Goal: Information Seeking & Learning: Find specific fact

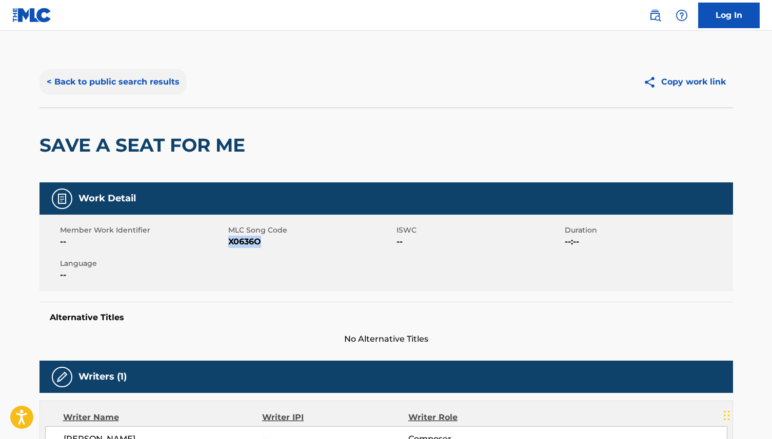
click at [165, 84] on button "< Back to public search results" at bounding box center [112, 82] width 147 height 26
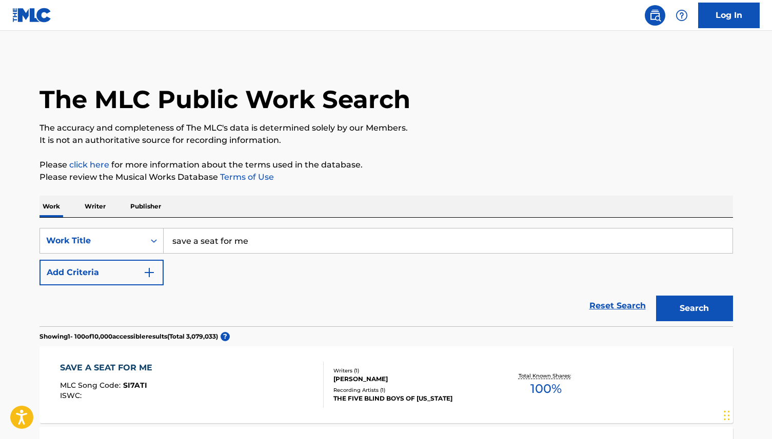
drag, startPoint x: 264, startPoint y: 239, endPoint x: 195, endPoint y: 236, distance: 68.2
click at [195, 236] on input "save a seat for me" at bounding box center [448, 241] width 569 height 25
type input "s"
type input "Walk Together Children"
click at [697, 310] on button "Search" at bounding box center [694, 309] width 77 height 26
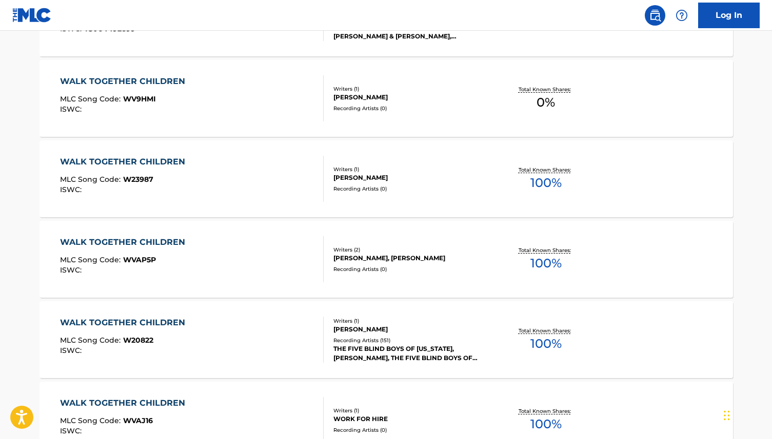
scroll to position [611, 0]
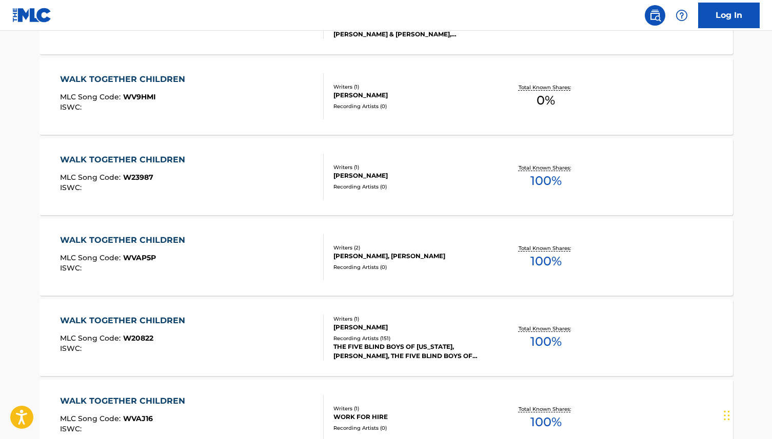
click at [142, 320] on div "WALK TOGETHER CHILDREN" at bounding box center [125, 321] width 130 height 12
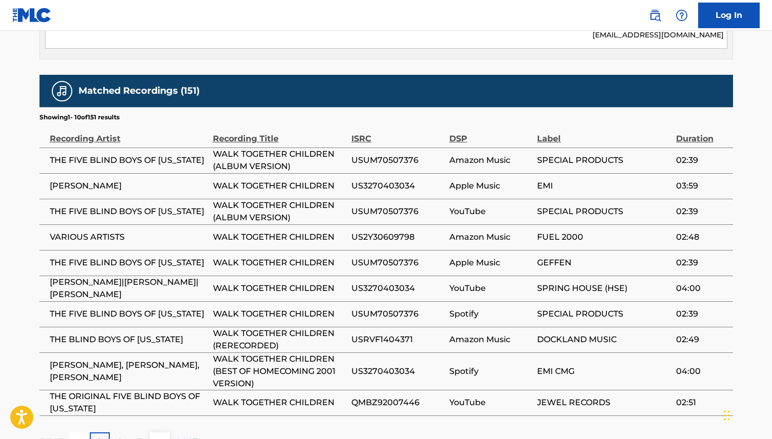
scroll to position [579, 0]
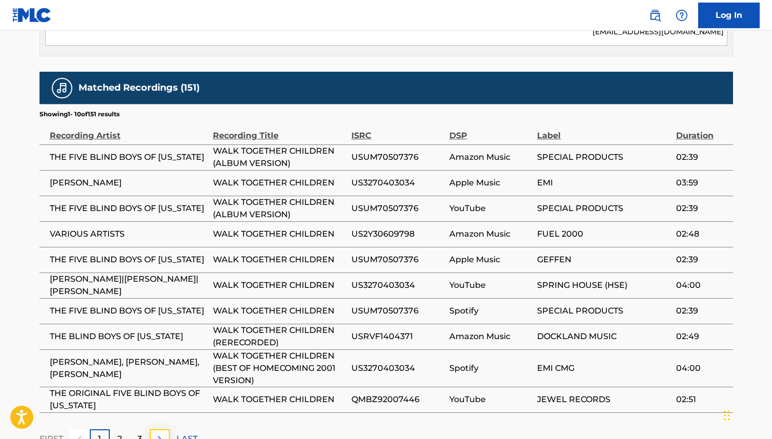
click at [165, 433] on img at bounding box center [159, 439] width 12 height 12
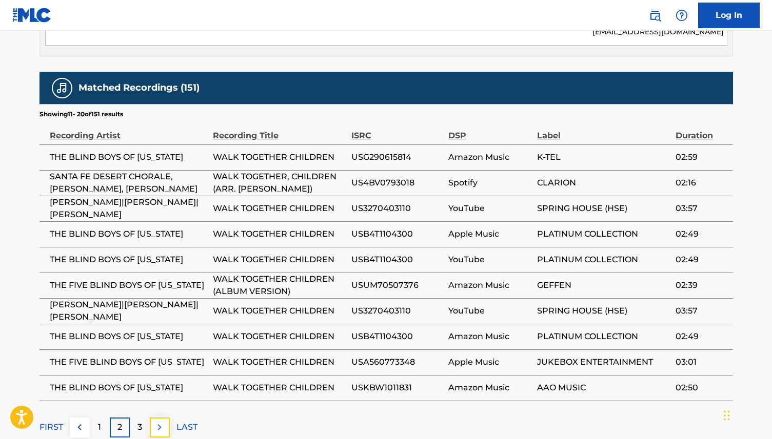
click at [165, 418] on button at bounding box center [160, 428] width 20 height 20
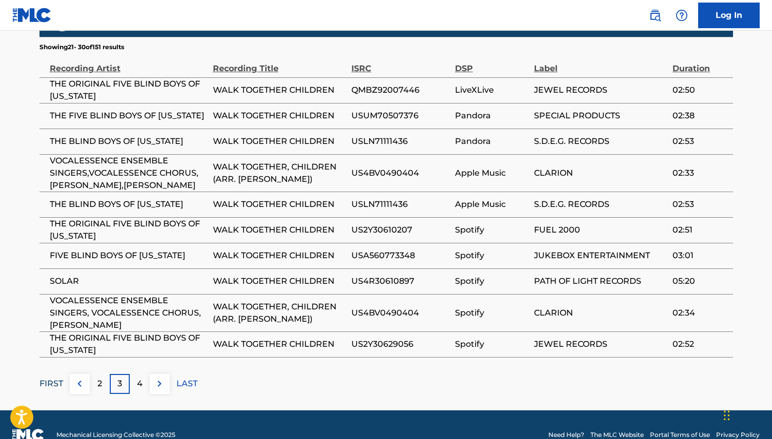
click at [59, 378] on p "FIRST" at bounding box center [51, 384] width 24 height 12
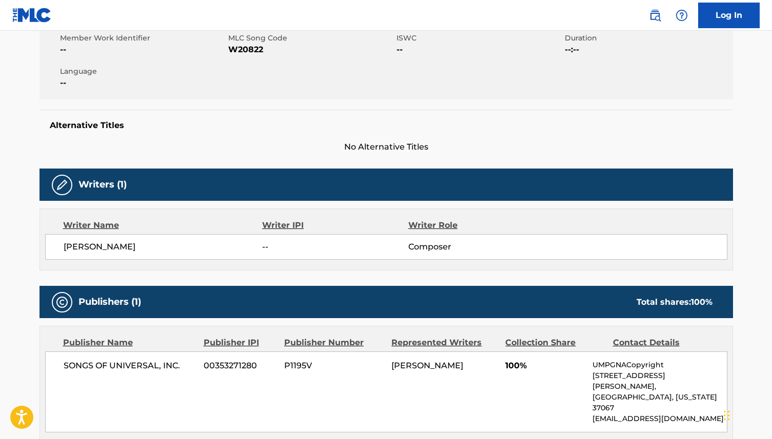
scroll to position [205, 0]
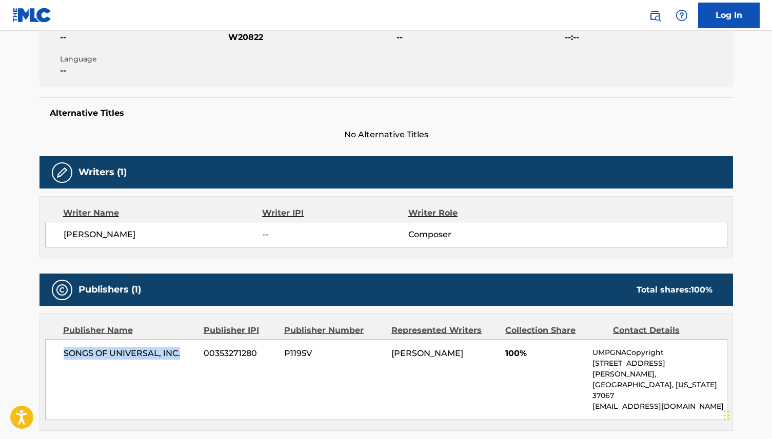
drag, startPoint x: 180, startPoint y: 356, endPoint x: 60, endPoint y: 354, distance: 120.0
click at [60, 354] on div "SONGS OF UNIVERSAL, INC. 00353271280 P1195V [PERSON_NAME] 100% UMPGNACopyright …" at bounding box center [386, 379] width 682 height 81
copy span "SONGS OF UNIVERSAL, INC."
drag, startPoint x: 260, startPoint y: 354, endPoint x: 204, endPoint y: 355, distance: 55.9
click at [204, 355] on span "00353271280" at bounding box center [240, 354] width 73 height 12
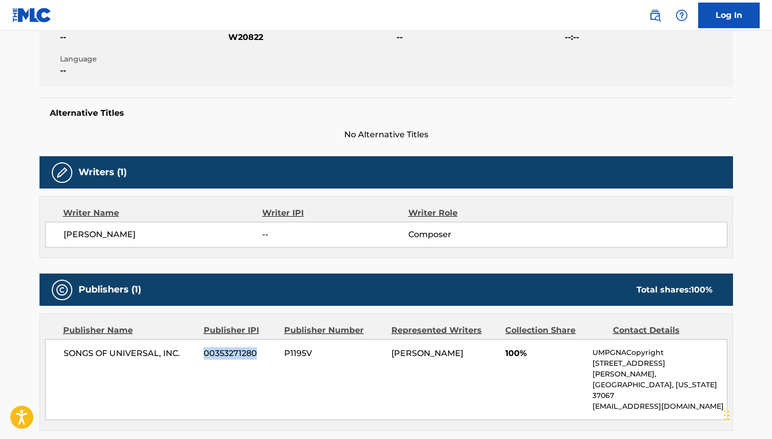
copy span "00353271280"
drag, startPoint x: 315, startPoint y: 354, endPoint x: 286, endPoint y: 356, distance: 29.3
click at [286, 356] on span "P1195V" at bounding box center [333, 354] width 99 height 12
copy span "P1195V"
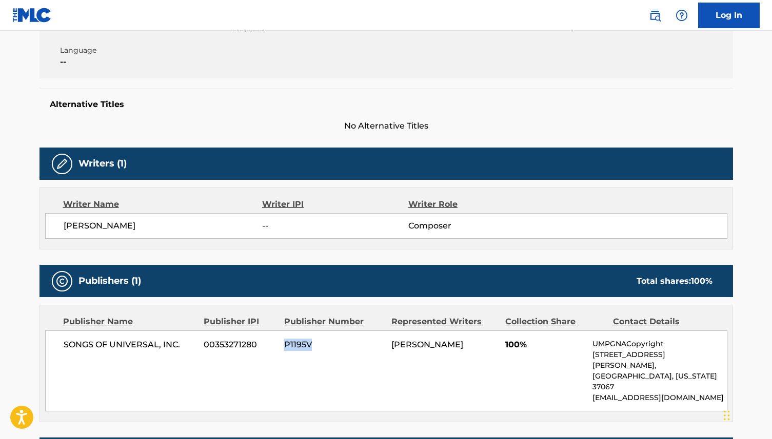
scroll to position [0, 0]
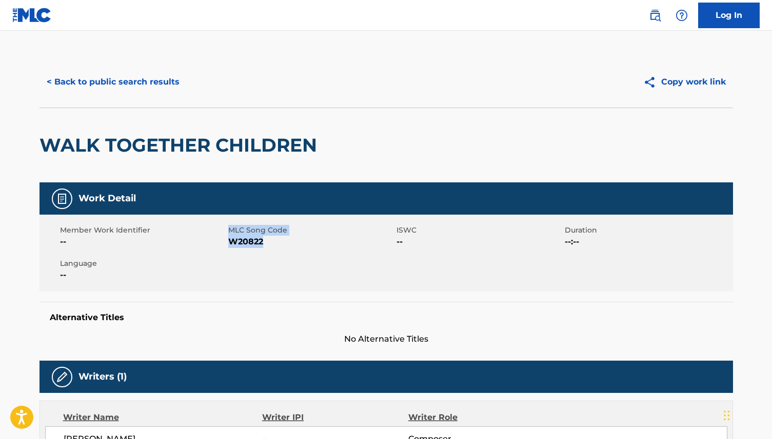
drag, startPoint x: 265, startPoint y: 242, endPoint x: 227, endPoint y: 244, distance: 38.0
click at [227, 244] on div "Member Work Identifier -- MLC Song Code W20822 ISWC -- Duration --:-- Language …" at bounding box center [385, 253] width 693 height 77
click at [227, 244] on div "Member Work Identifier --" at bounding box center [144, 236] width 168 height 23
drag, startPoint x: 266, startPoint y: 243, endPoint x: 228, endPoint y: 246, distance: 38.1
click at [228, 246] on span "W20822" at bounding box center [311, 242] width 166 height 12
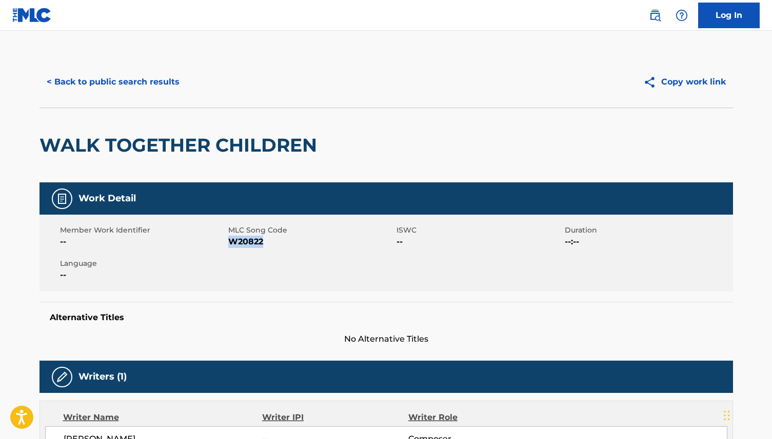
copy span "W20822"
click at [128, 83] on button "< Back to public search results" at bounding box center [112, 82] width 147 height 26
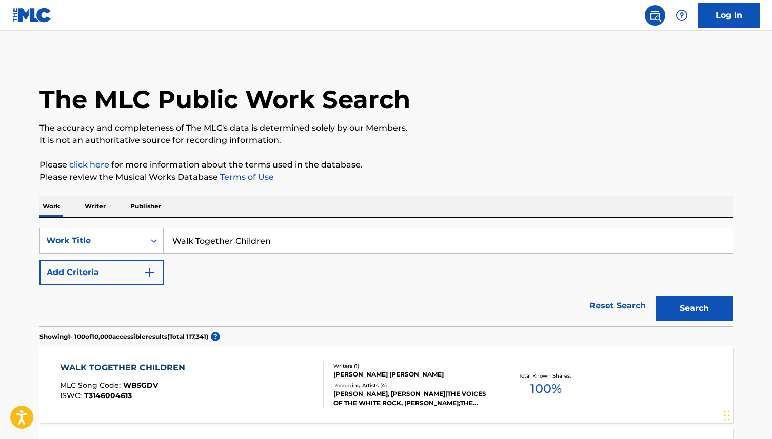
drag, startPoint x: 282, startPoint y: 244, endPoint x: 176, endPoint y: 237, distance: 106.4
click at [176, 237] on input "Walk Together Children" at bounding box center [448, 241] width 569 height 25
click at [683, 314] on button "Search" at bounding box center [694, 309] width 77 height 26
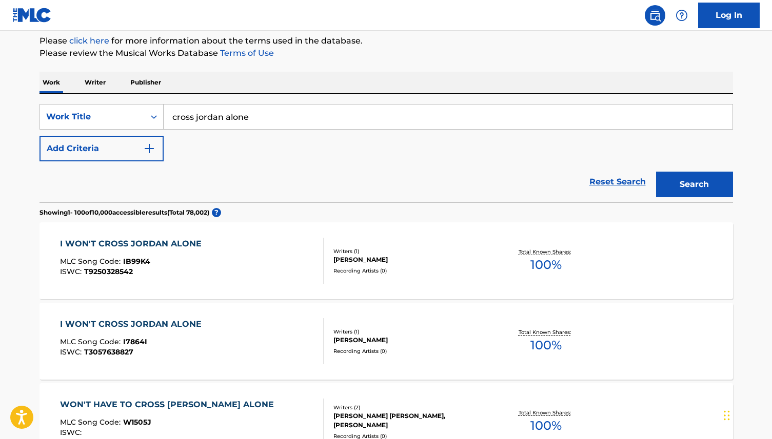
scroll to position [136, 0]
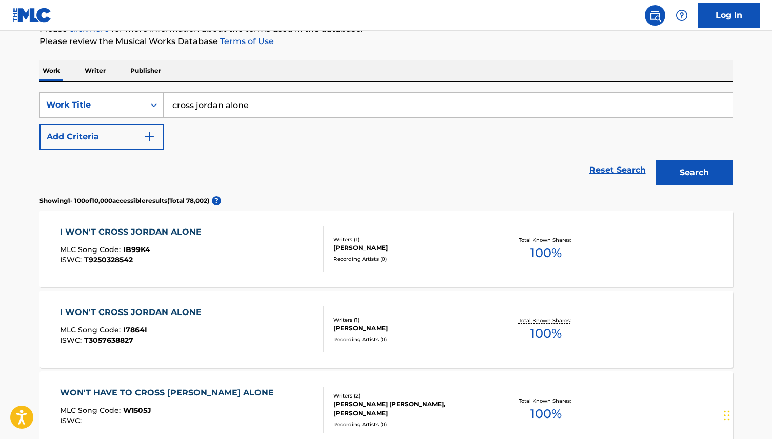
click at [173, 106] on input "cross jordan alone" at bounding box center [448, 105] width 569 height 25
type input "I wont cross jordan alone"
click at [656, 160] on button "Search" at bounding box center [694, 173] width 77 height 26
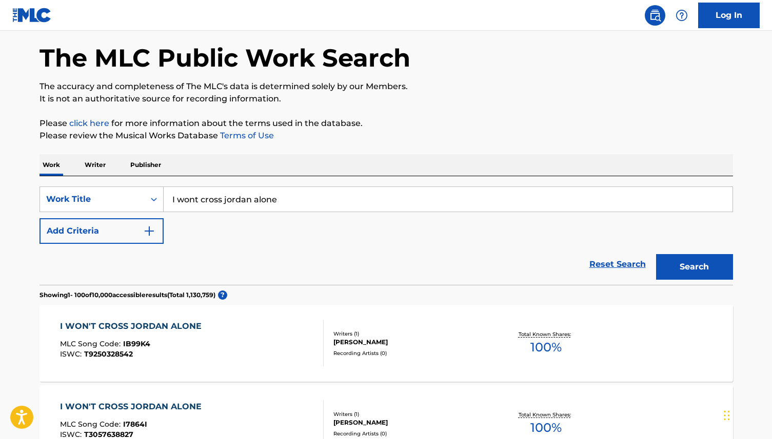
scroll to position [43, 0]
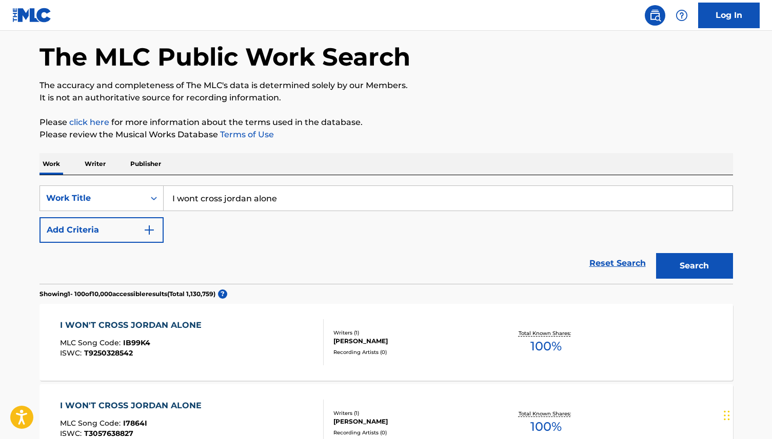
click at [201, 323] on div "I WON'T CROSS JORDAN ALONE" at bounding box center [133, 325] width 147 height 12
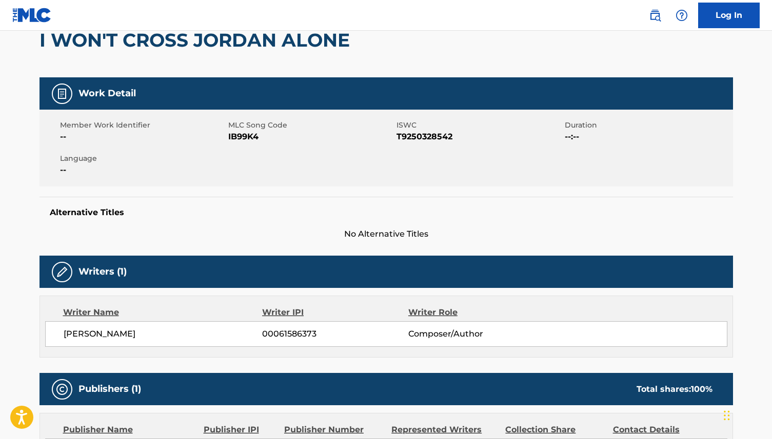
scroll to position [33, 0]
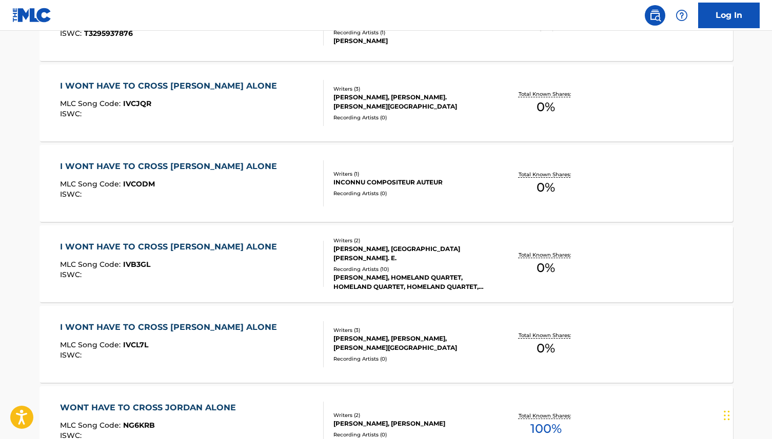
scroll to position [604, 0]
click at [200, 248] on div "I WONT HAVE TO CROSS [PERSON_NAME] ALONE" at bounding box center [171, 246] width 222 height 12
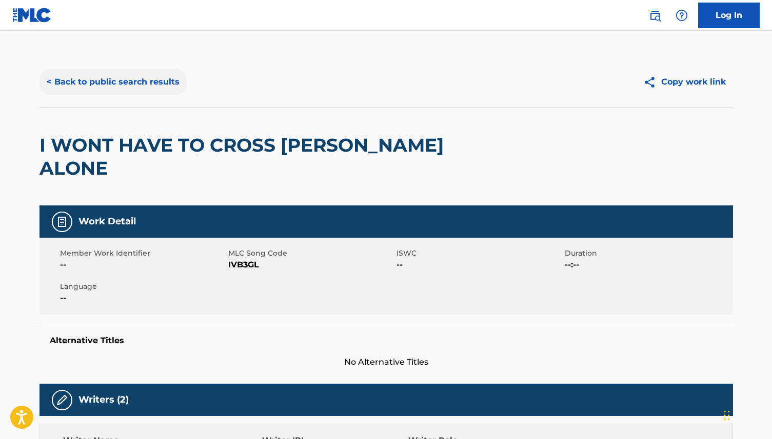
click at [109, 83] on button "< Back to public search results" at bounding box center [112, 82] width 147 height 26
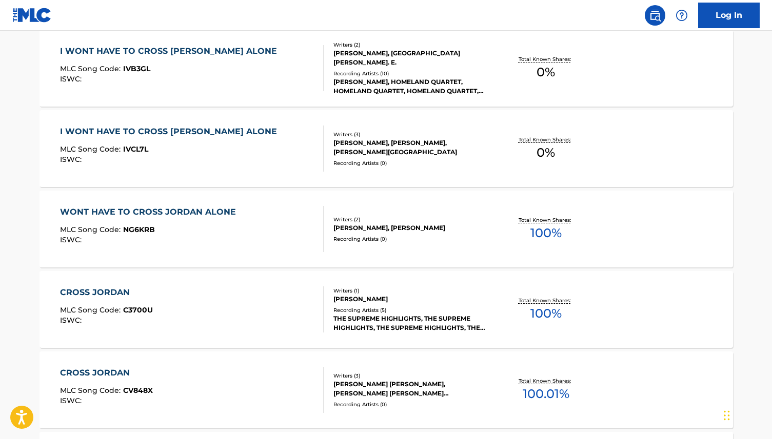
scroll to position [817, 0]
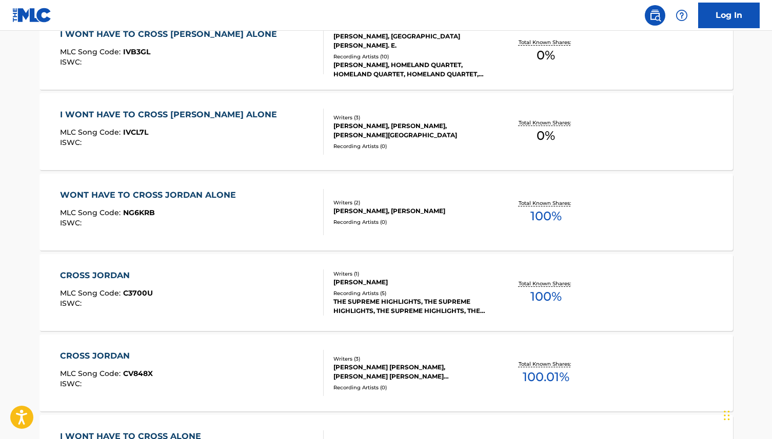
click at [114, 272] on div "CROSS JORDAN" at bounding box center [106, 276] width 93 height 12
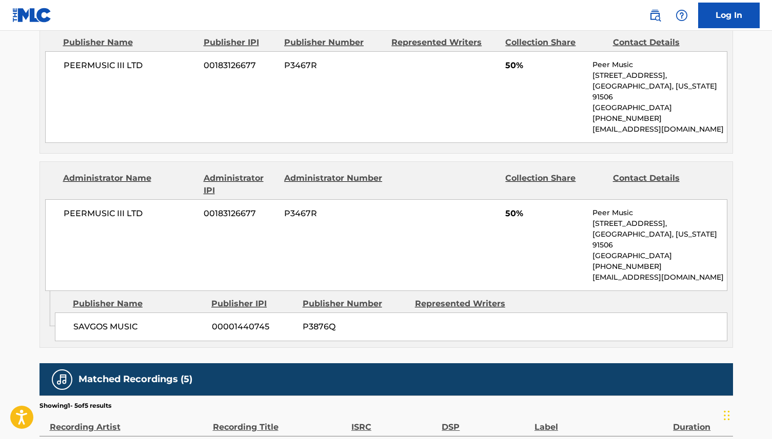
scroll to position [295, 0]
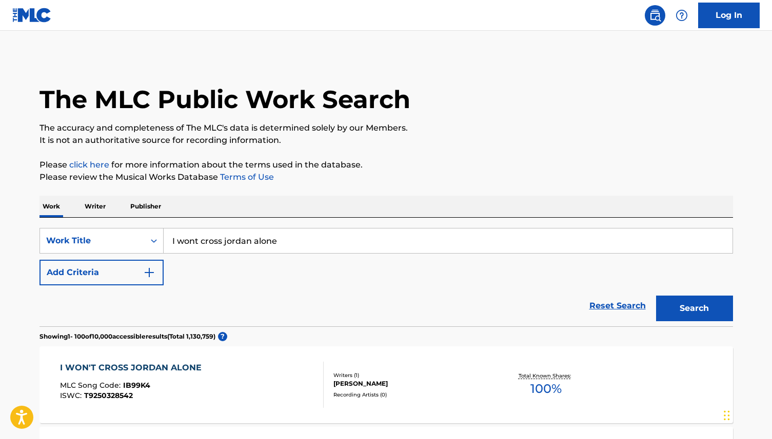
drag, startPoint x: 296, startPoint y: 247, endPoint x: 181, endPoint y: 237, distance: 114.7
click at [181, 237] on input "I wont cross jordan alone" at bounding box center [448, 241] width 569 height 25
type input "I"
click at [656, 296] on button "Search" at bounding box center [694, 309] width 77 height 26
click at [241, 241] on input "Bye and bye" at bounding box center [448, 241] width 569 height 25
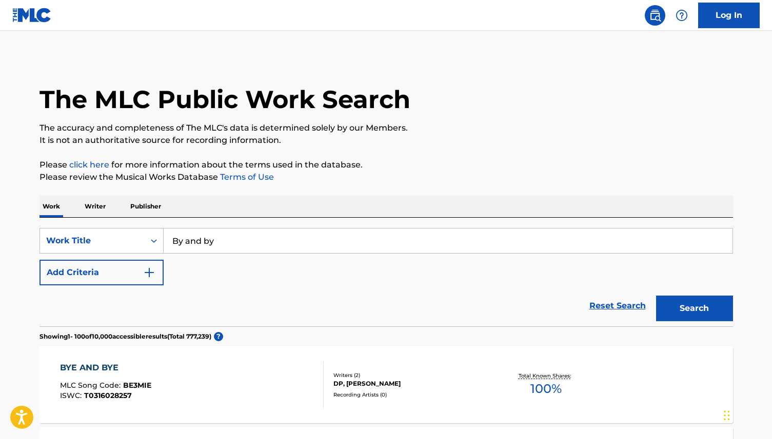
type input "By and by"
click at [656, 296] on button "Search" at bounding box center [694, 309] width 77 height 26
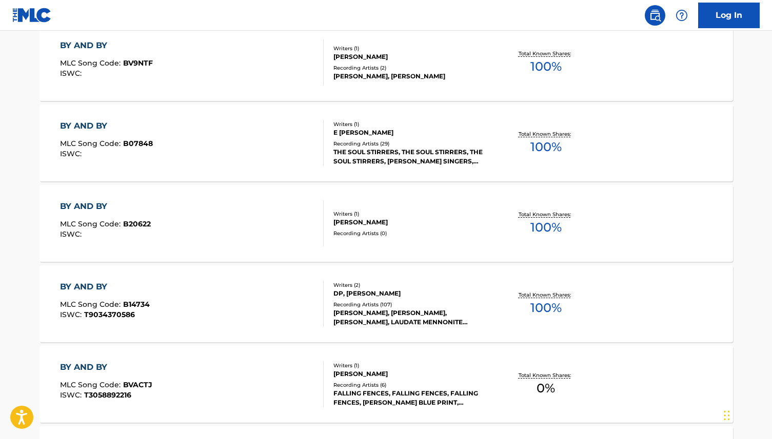
scroll to position [4834, 0]
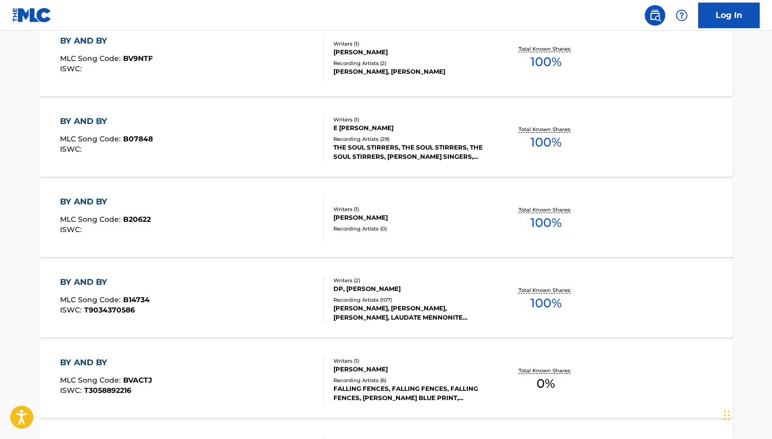
click at [93, 123] on div "BY AND BY" at bounding box center [106, 121] width 93 height 12
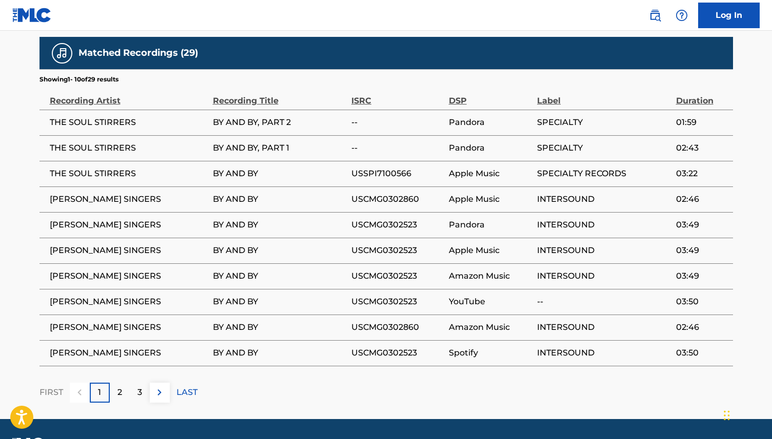
scroll to position [643, 0]
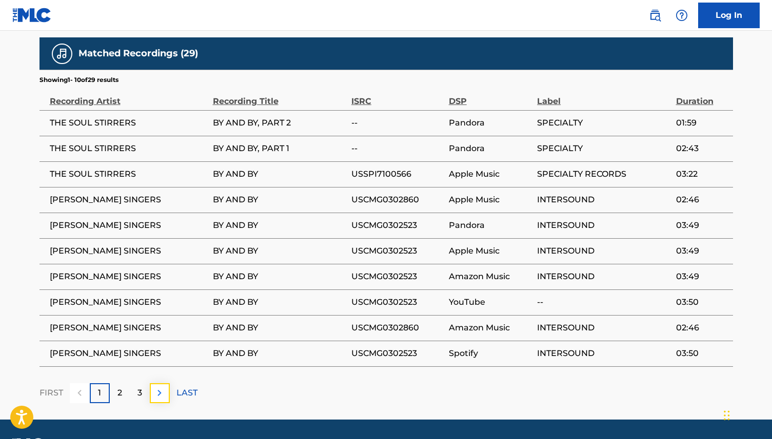
click at [155, 394] on img at bounding box center [159, 393] width 12 height 12
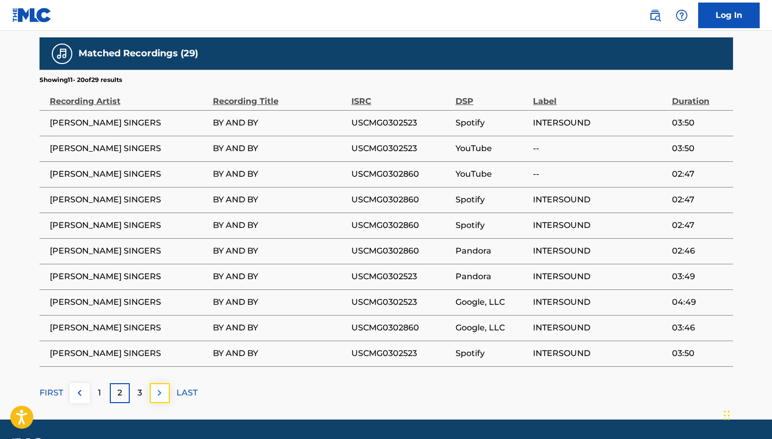
click at [163, 394] on img at bounding box center [159, 393] width 12 height 12
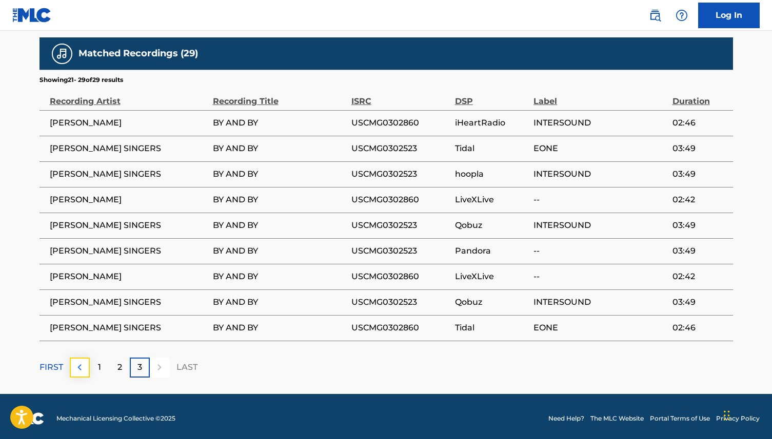
click at [84, 370] on img at bounding box center [79, 367] width 12 height 12
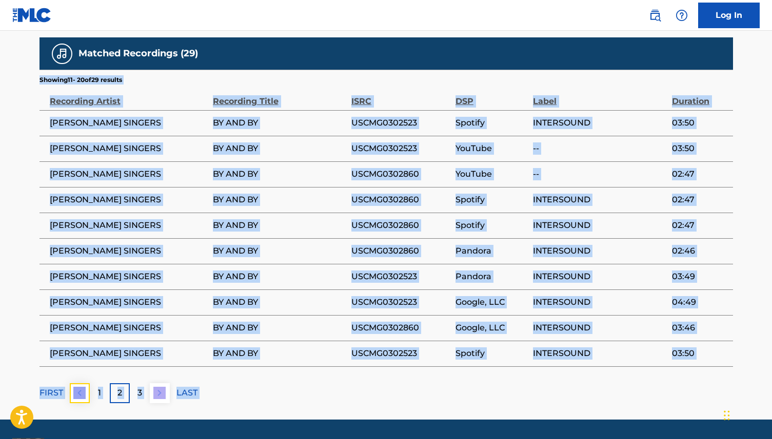
click at [78, 393] on img at bounding box center [79, 393] width 12 height 12
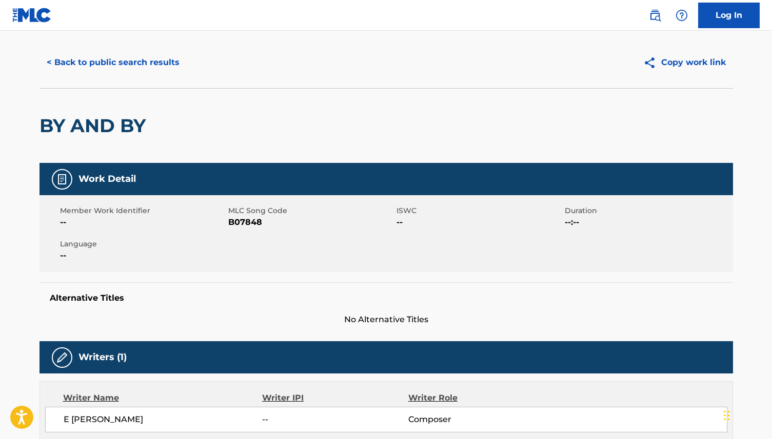
scroll to position [0, 0]
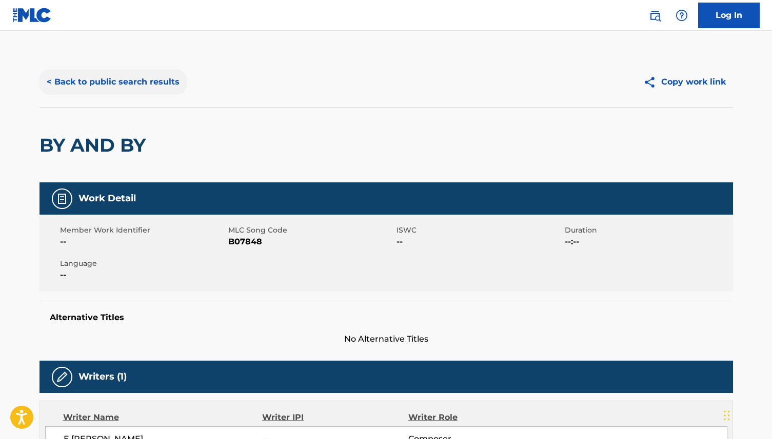
click at [66, 80] on button "< Back to public search results" at bounding box center [112, 82] width 147 height 26
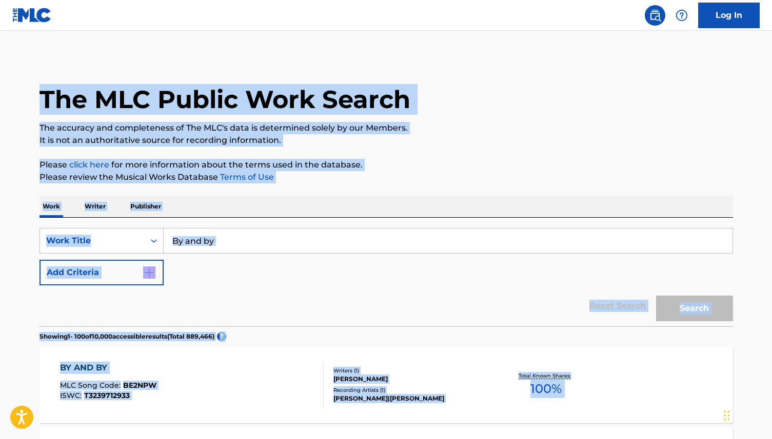
scroll to position [4861, 0]
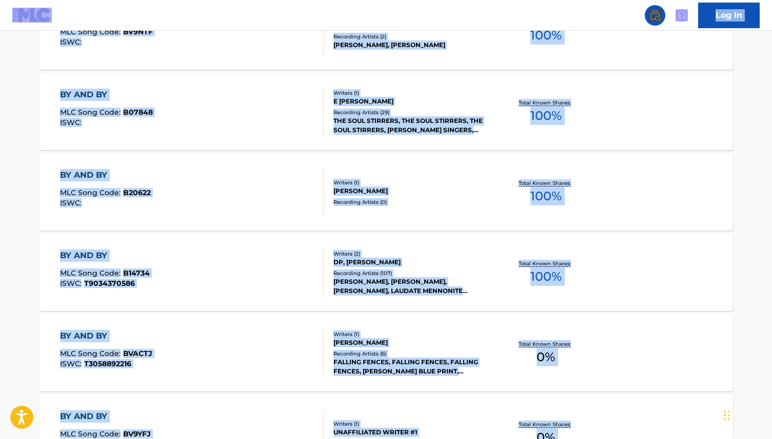
click at [140, 191] on span "B20622" at bounding box center [137, 192] width 28 height 9
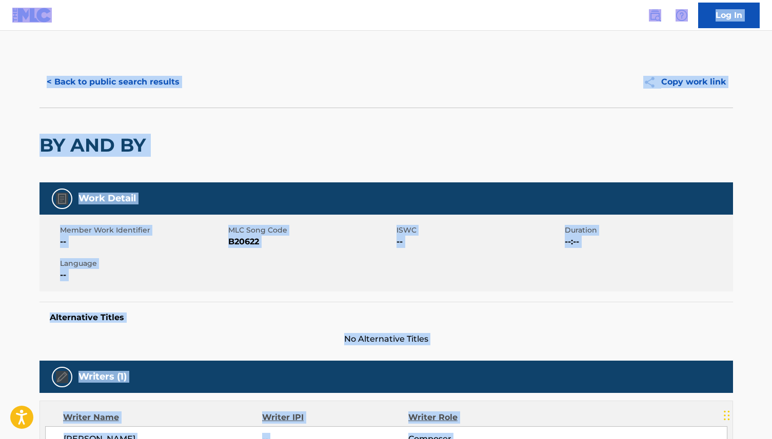
click at [164, 147] on div "BY AND BY" at bounding box center [385, 145] width 693 height 75
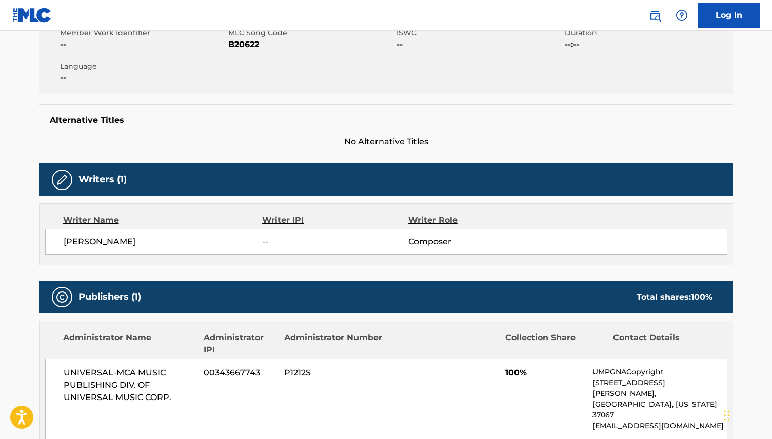
scroll to position [95, 0]
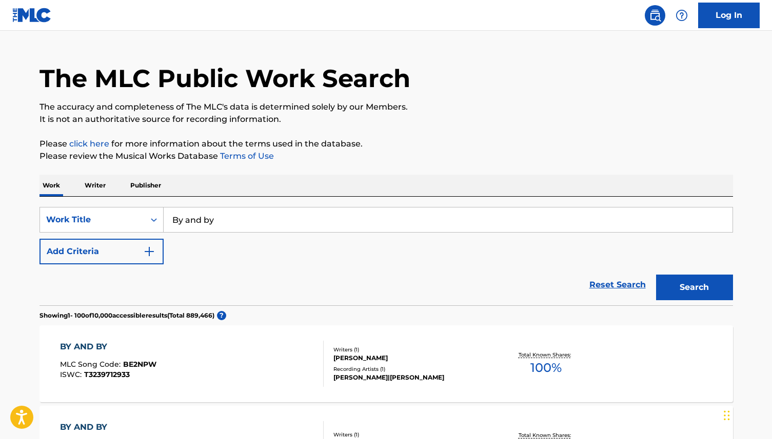
scroll to position [24, 0]
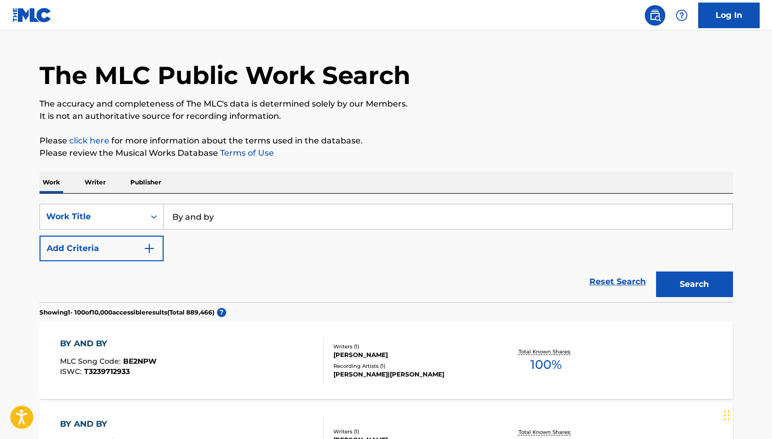
drag, startPoint x: 228, startPoint y: 225, endPoint x: 174, endPoint y: 215, distance: 55.1
click at [174, 215] on input "By and by" at bounding box center [448, 217] width 569 height 25
type input "one desire"
click at [656, 272] on button "Search" at bounding box center [694, 285] width 77 height 26
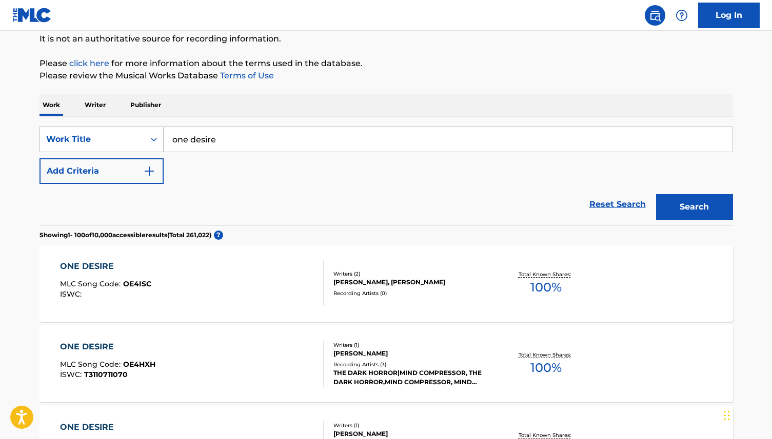
scroll to position [0, 0]
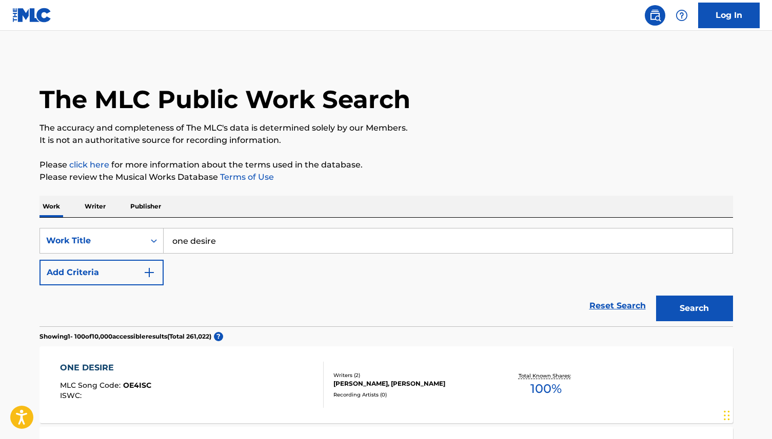
drag, startPoint x: 224, startPoint y: 244, endPoint x: 173, endPoint y: 243, distance: 50.8
click at [173, 243] on input "one desire" at bounding box center [448, 241] width 569 height 25
click at [656, 296] on button "Search" at bounding box center [694, 309] width 77 height 26
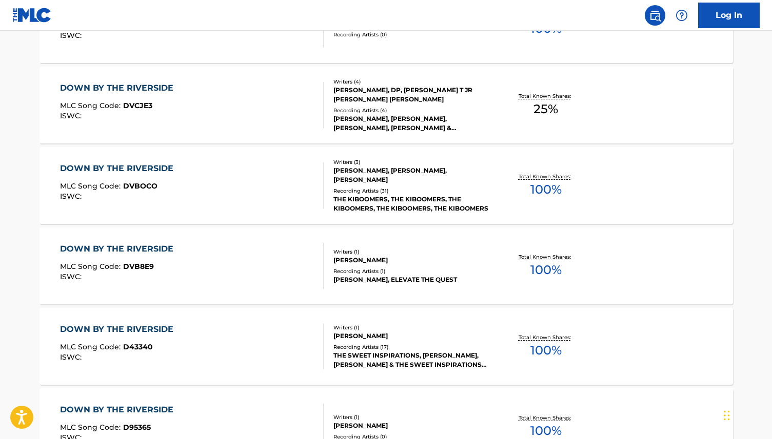
scroll to position [8059, 0]
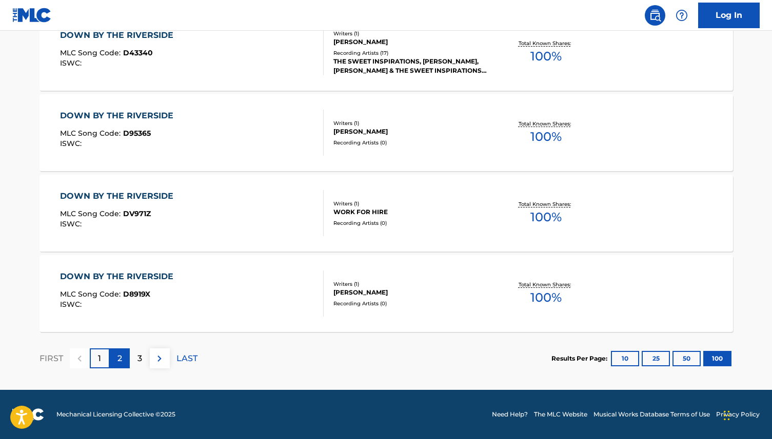
click at [124, 362] on div "2" at bounding box center [120, 359] width 20 height 20
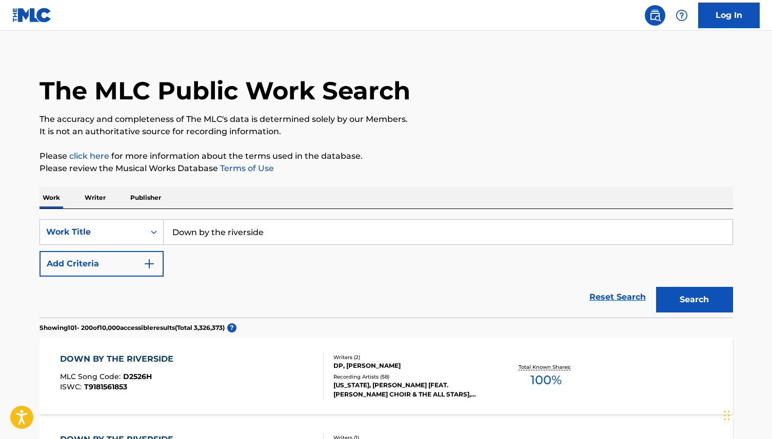
scroll to position [0, 0]
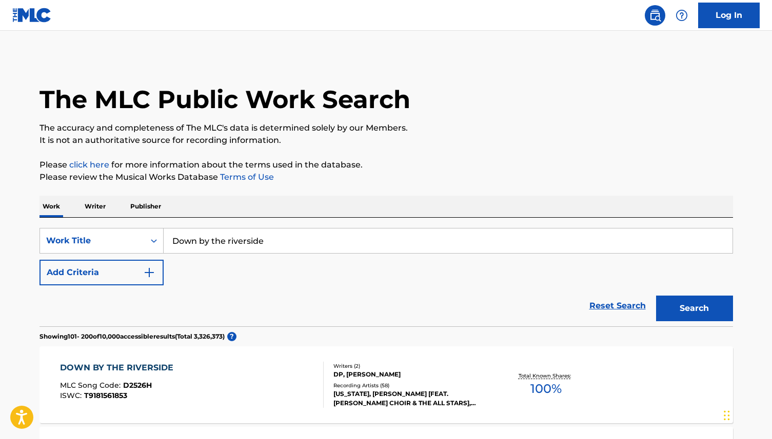
drag, startPoint x: 310, startPoint y: 240, endPoint x: 183, endPoint y: 242, distance: 126.7
click at [183, 242] on input "Down by the riverside" at bounding box center [448, 241] width 569 height 25
type input "D"
type input "[DEMOGRAPHIC_DATA] said it"
click at [706, 303] on button "Search" at bounding box center [694, 309] width 77 height 26
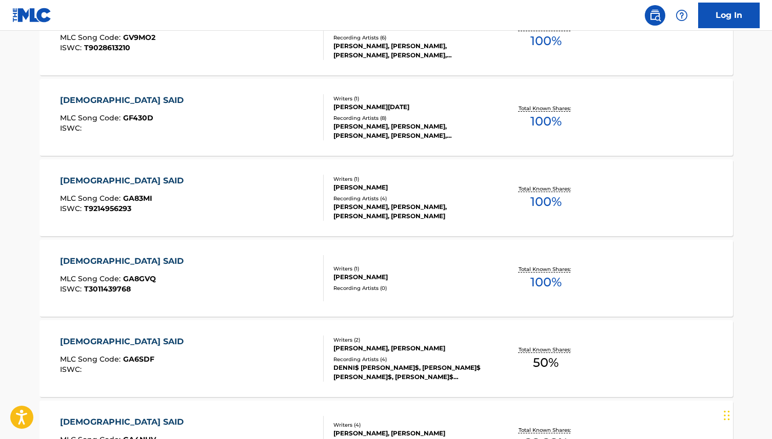
scroll to position [4461, 0]
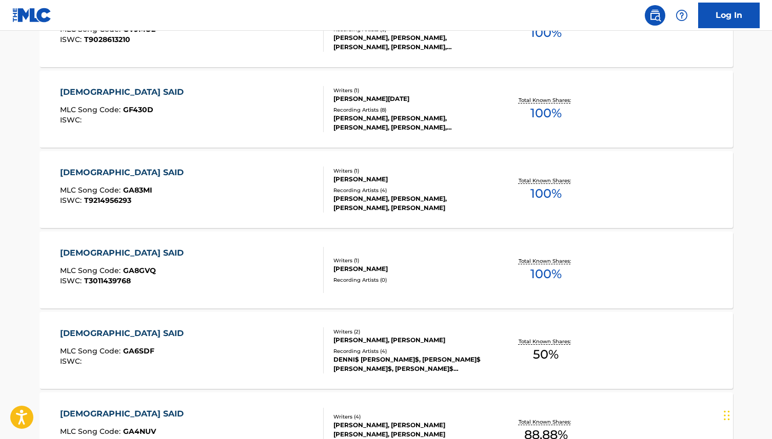
click at [715, 278] on div "GOD SAID MLC Song Code : GA8GVQ ISWC : T3011439768 Writers ( 1 ) [PERSON_NAME] …" at bounding box center [385, 270] width 693 height 77
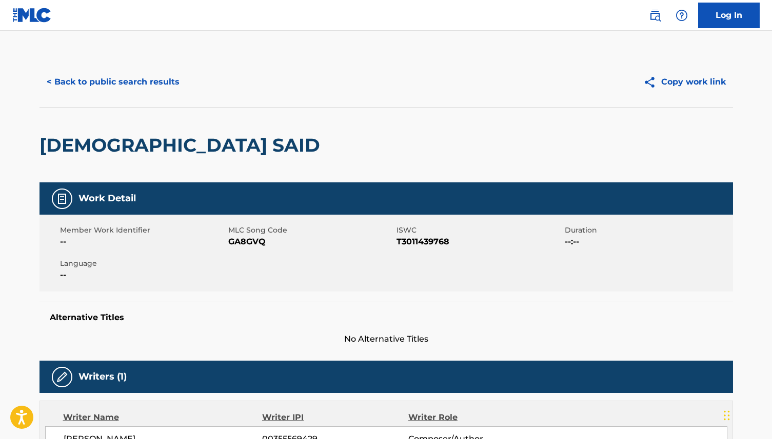
click at [715, 277] on div "Member Work Identifier -- MLC Song Code GA8GVQ ISWC T3011439768 Duration --:-- …" at bounding box center [385, 253] width 693 height 77
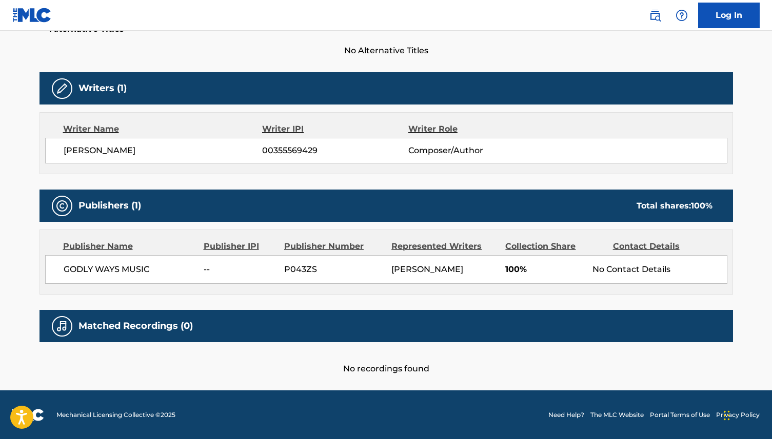
scroll to position [301, 0]
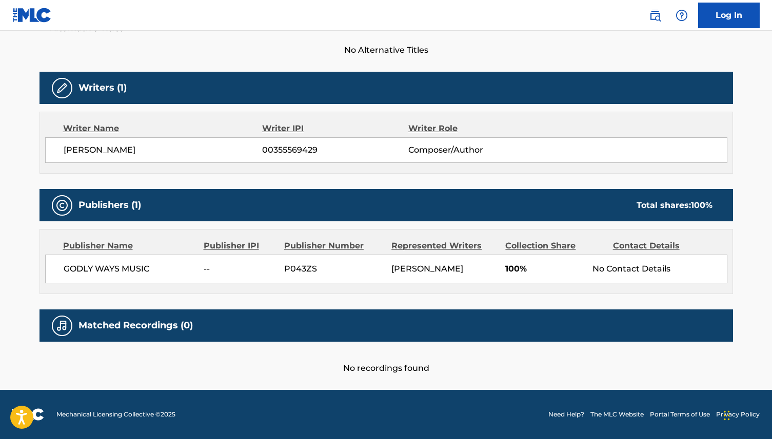
click at [245, 95] on div "Writers (1) Writer Name Writer IPI Writer Role [PERSON_NAME] 00355569429 Compos…" at bounding box center [385, 123] width 693 height 102
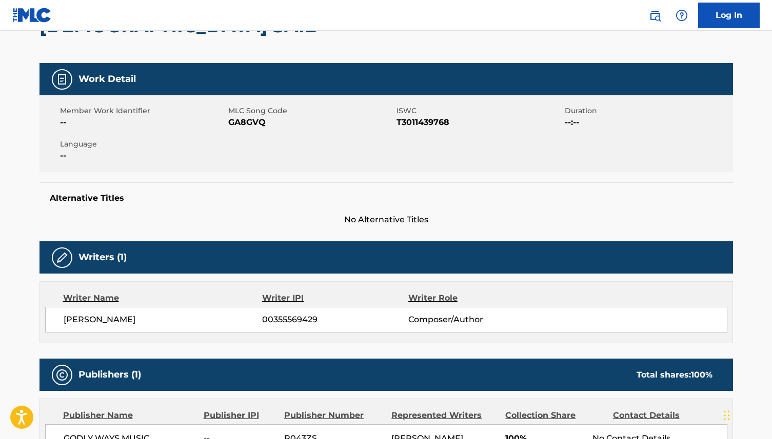
scroll to position [0, 0]
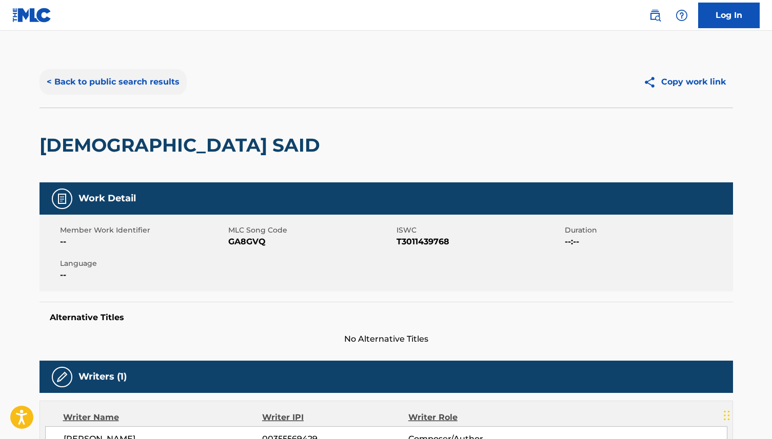
click at [169, 82] on button "< Back to public search results" at bounding box center [112, 82] width 147 height 26
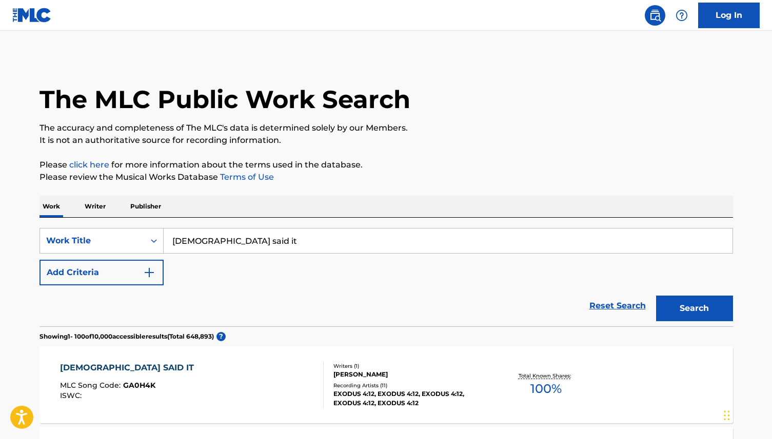
drag, startPoint x: 299, startPoint y: 245, endPoint x: 166, endPoint y: 219, distance: 135.3
click at [166, 219] on div "SearchWithCriteriaac7d588b-3607-4198-82c5-0c35079e676f Work Title god said it A…" at bounding box center [385, 272] width 693 height 109
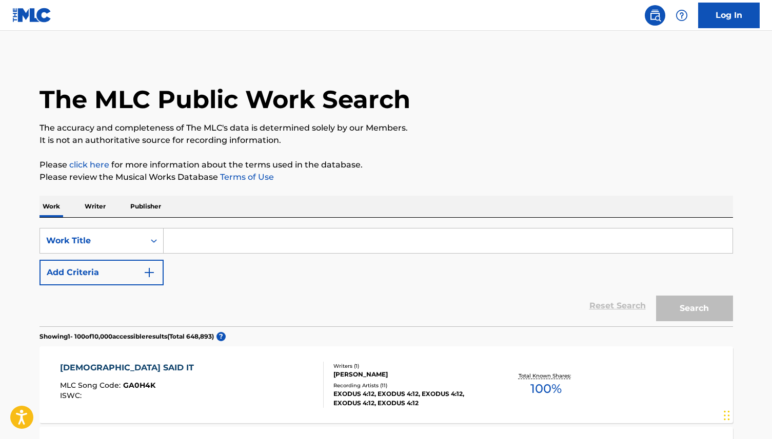
click at [178, 241] on input "Search Form" at bounding box center [448, 241] width 569 height 25
paste input "No bread no meat 2:30"
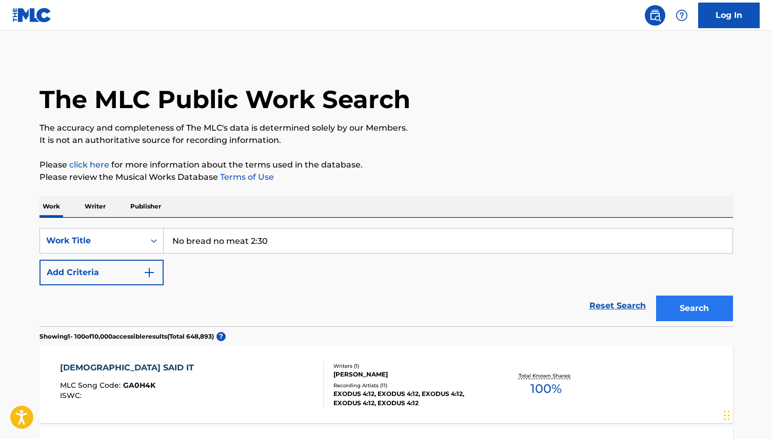
type input "No bread no meat 2:30"
click at [696, 309] on button "Search" at bounding box center [694, 309] width 77 height 26
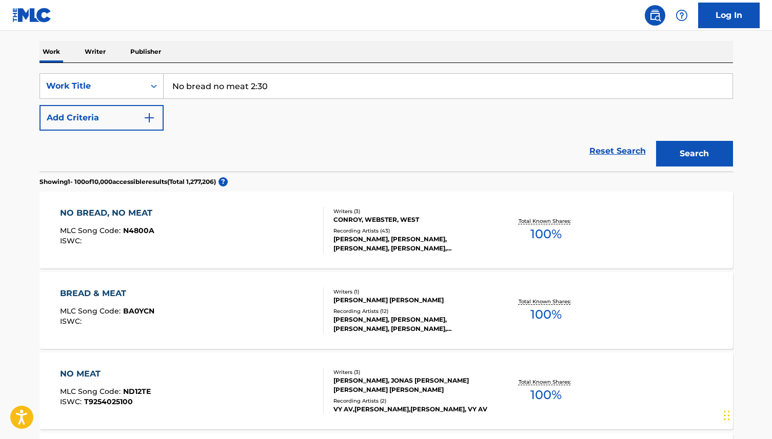
scroll to position [152, 0]
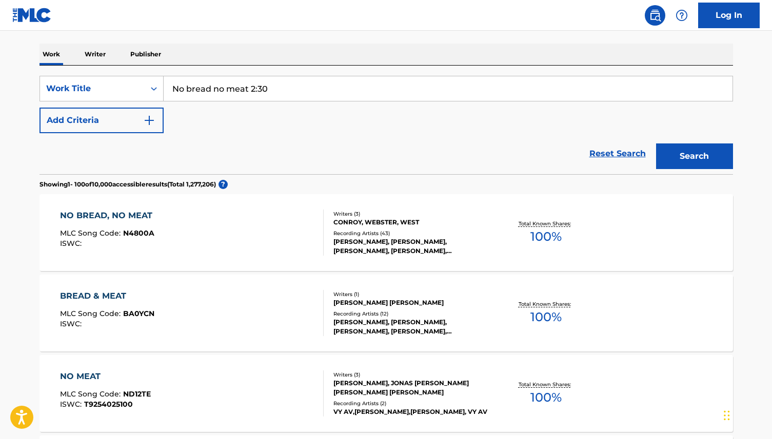
click at [134, 211] on div "NO BREAD, NO MEAT" at bounding box center [108, 216] width 97 height 12
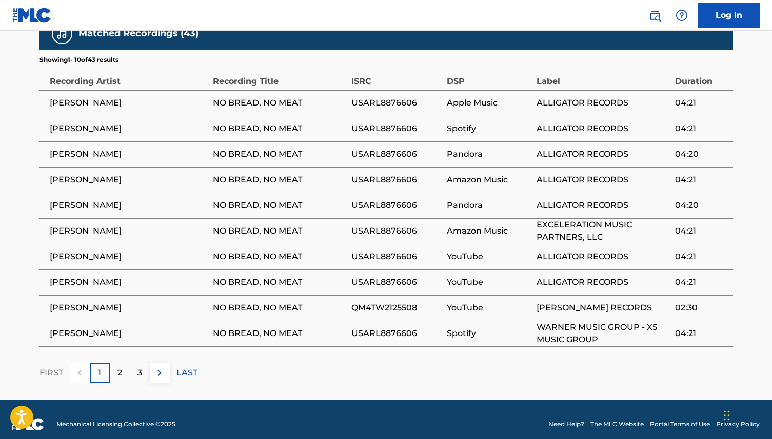
scroll to position [605, 0]
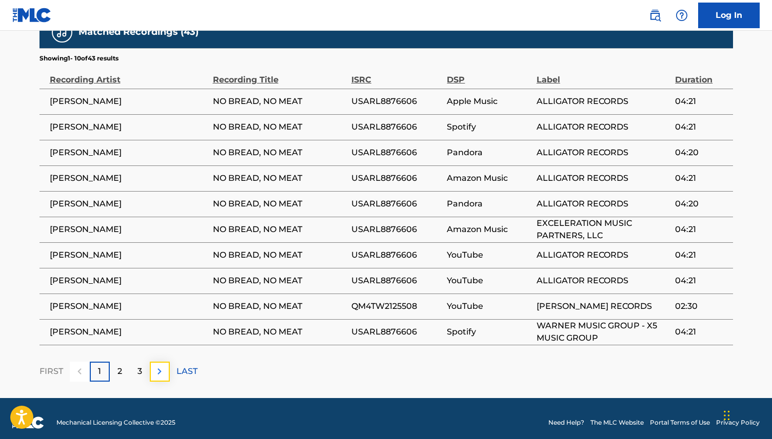
click at [160, 368] on img at bounding box center [159, 372] width 12 height 12
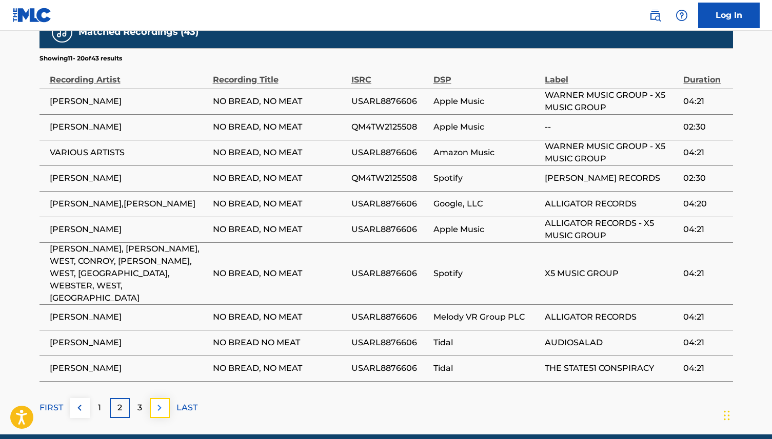
click at [161, 402] on img at bounding box center [159, 408] width 12 height 12
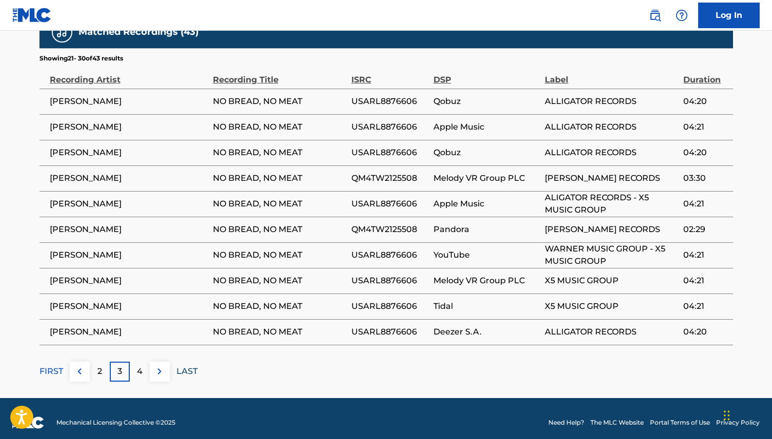
click at [187, 370] on p "LAST" at bounding box center [186, 372] width 21 height 12
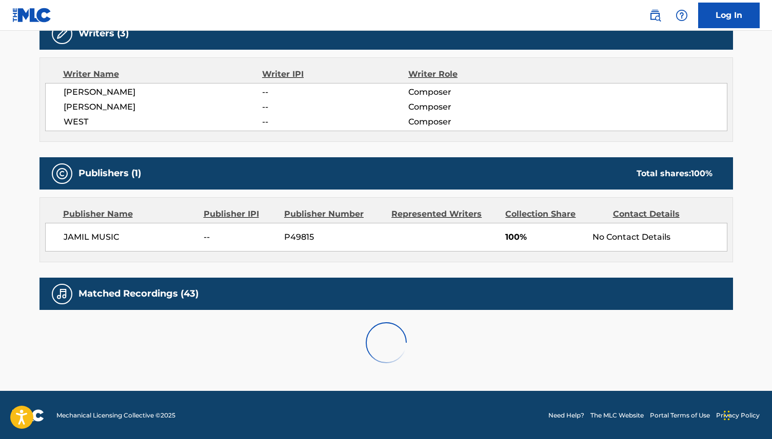
scroll to position [433, 0]
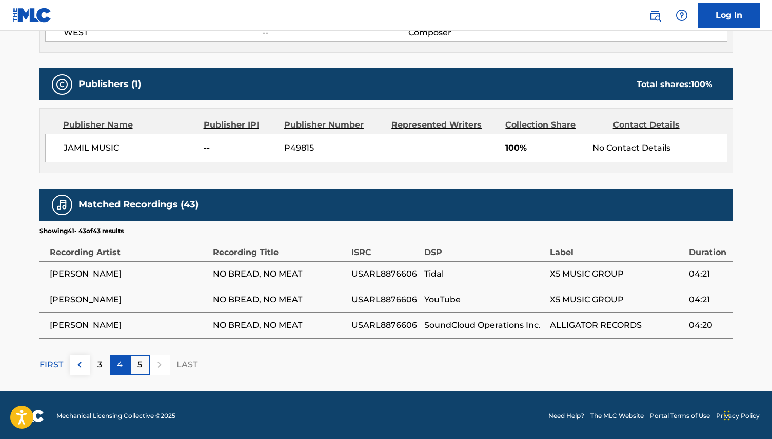
click at [117, 366] on p "4" at bounding box center [120, 365] width 6 height 12
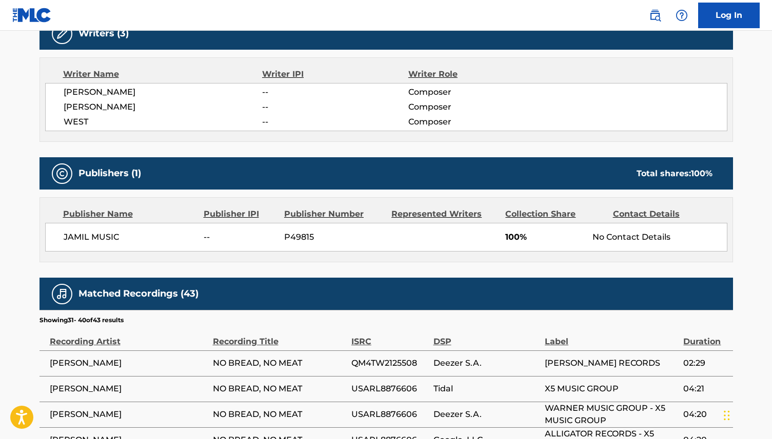
scroll to position [605, 0]
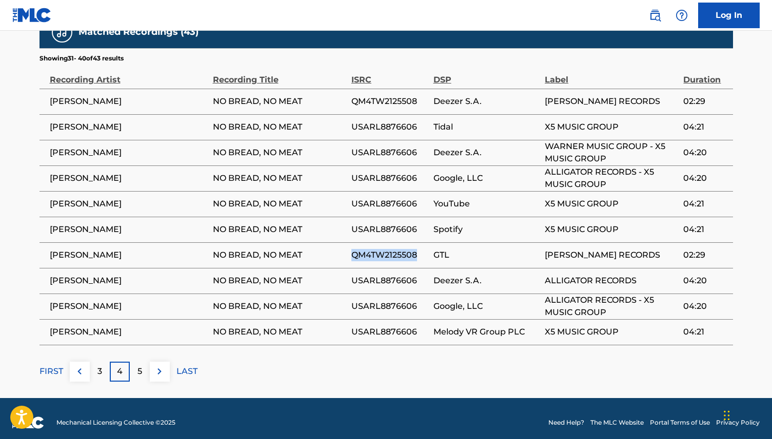
drag, startPoint x: 417, startPoint y: 255, endPoint x: 351, endPoint y: 258, distance: 66.2
click at [351, 258] on span "QM4TW2125508" at bounding box center [389, 255] width 77 height 12
copy span "QM4TW2125508"
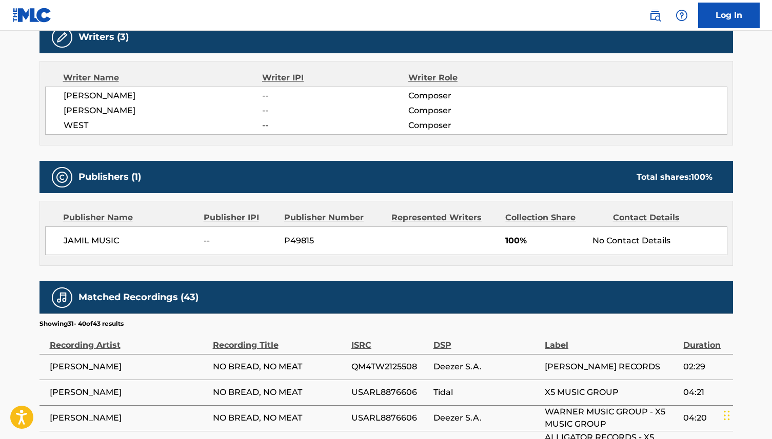
scroll to position [322, 0]
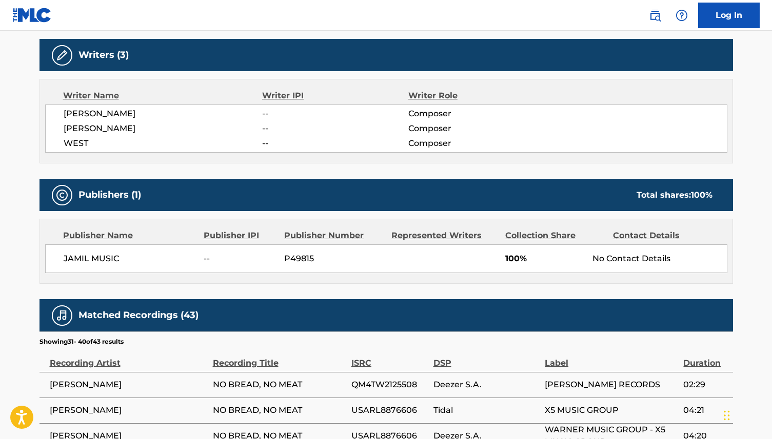
click at [98, 145] on span "WEST" at bounding box center [163, 143] width 199 height 12
drag, startPoint x: 134, startPoint y: 258, endPoint x: 62, endPoint y: 259, distance: 72.3
click at [62, 259] on div "JAMIL MUSIC -- P49815 100% No Contact Details" at bounding box center [386, 259] width 682 height 29
copy span "JAMIL MUSIC"
drag, startPoint x: 323, startPoint y: 259, endPoint x: 283, endPoint y: 259, distance: 39.5
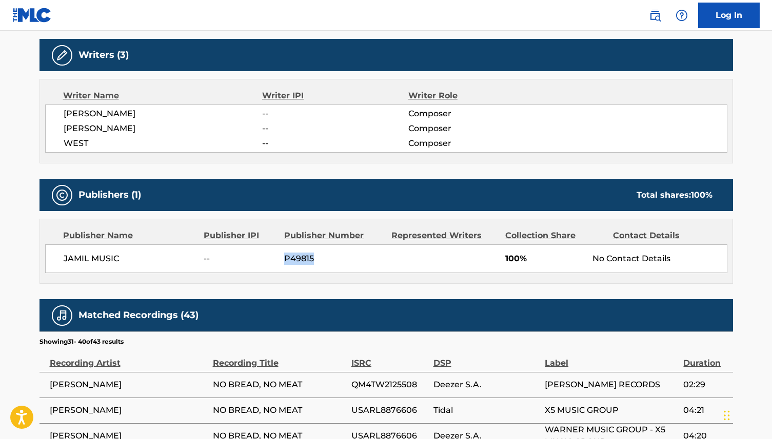
click at [283, 259] on div "JAMIL MUSIC -- P49815 100% No Contact Details" at bounding box center [386, 259] width 682 height 29
copy span "P49815"
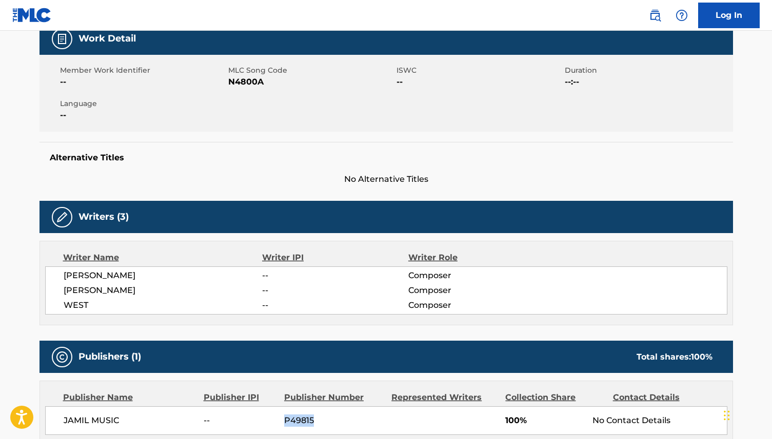
scroll to position [155, 0]
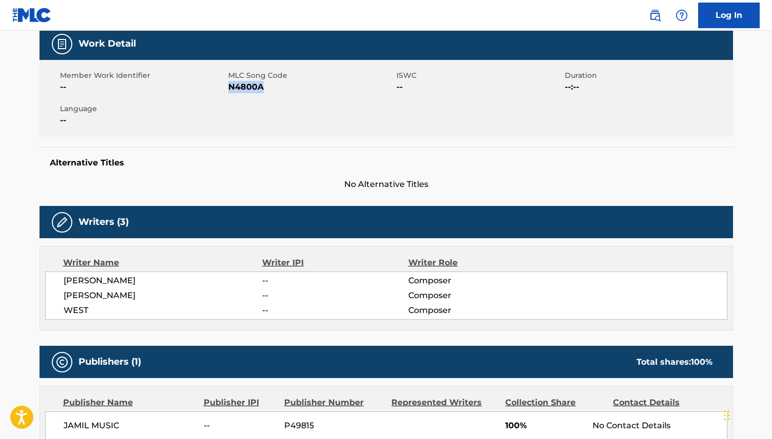
drag, startPoint x: 270, startPoint y: 89, endPoint x: 229, endPoint y: 89, distance: 41.0
click at [229, 89] on span "N4800A" at bounding box center [311, 87] width 166 height 12
copy span "N4800A"
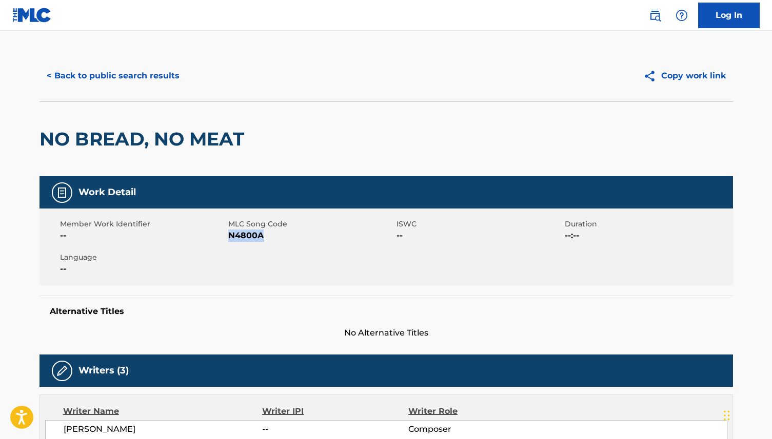
scroll to position [0, 0]
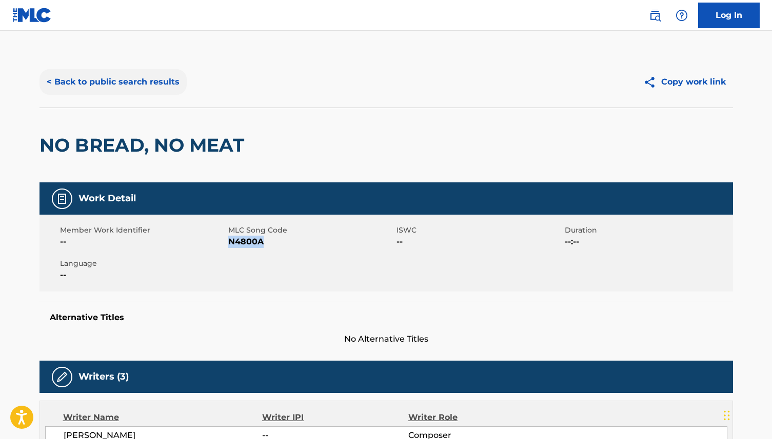
click at [114, 86] on button "< Back to public search results" at bounding box center [112, 82] width 147 height 26
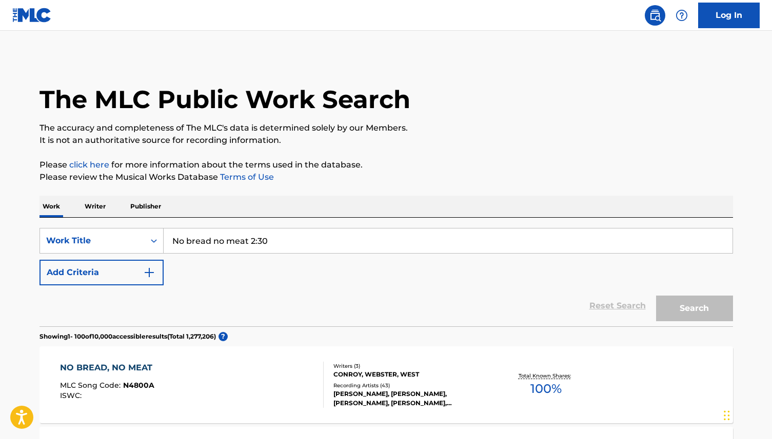
scroll to position [152, 0]
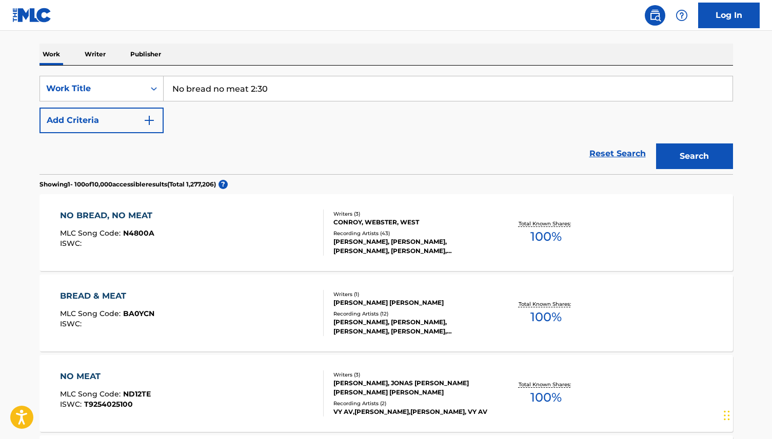
drag, startPoint x: 273, startPoint y: 93, endPoint x: 169, endPoint y: 89, distance: 104.2
click at [169, 89] on input "No bread no meat 2:30" at bounding box center [448, 88] width 569 height 25
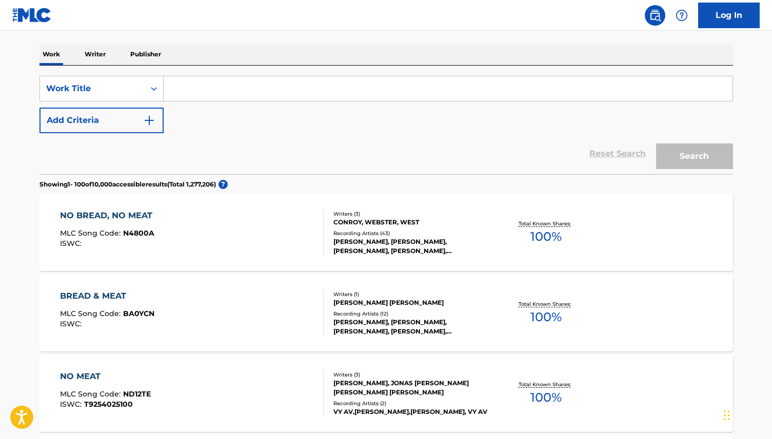
paste input "I want you to love me"
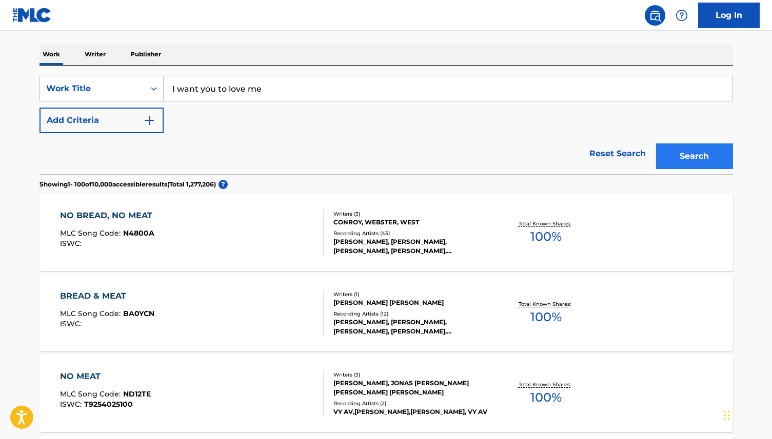
type input "I want you to love me"
click at [679, 157] on button "Search" at bounding box center [694, 157] width 77 height 26
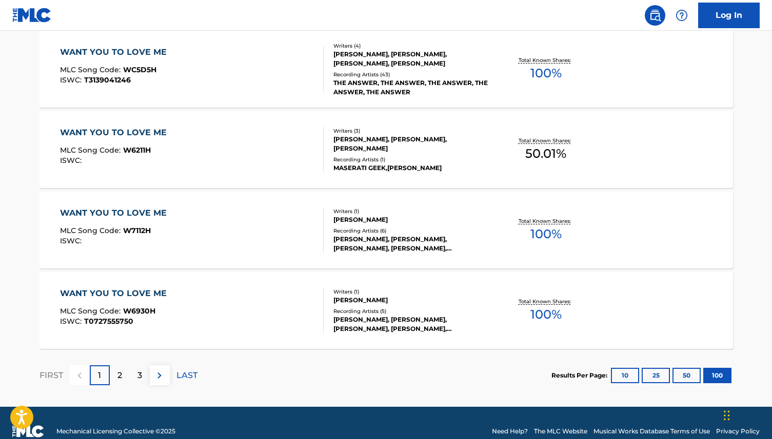
scroll to position [8059, 0]
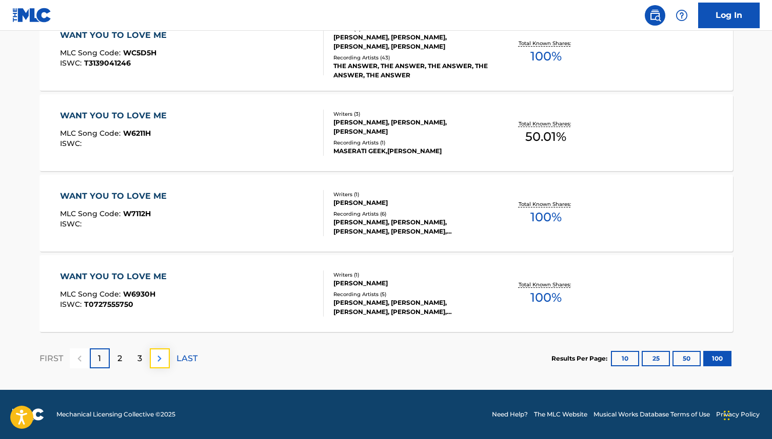
click at [161, 362] on img at bounding box center [159, 359] width 12 height 12
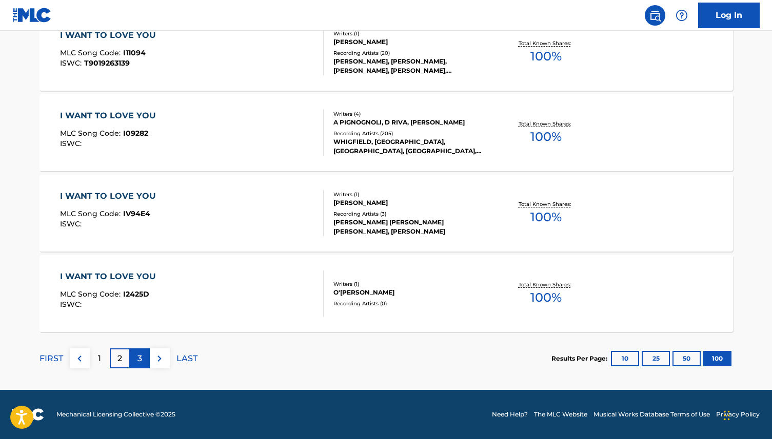
click at [137, 359] on p "3" at bounding box center [139, 359] width 5 height 12
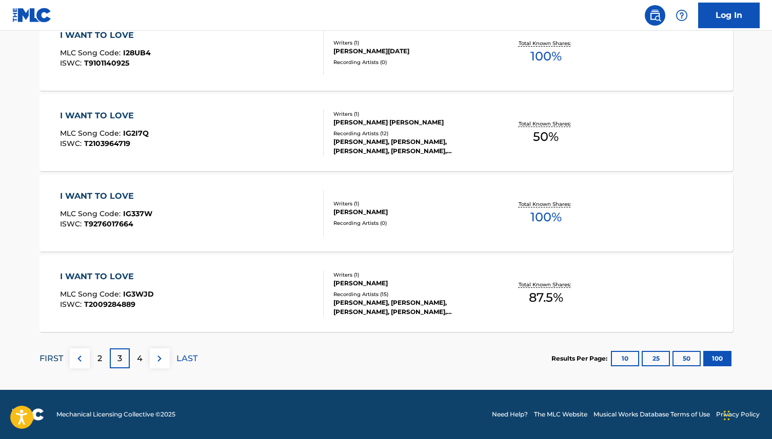
click at [56, 362] on p "FIRST" at bounding box center [51, 359] width 24 height 12
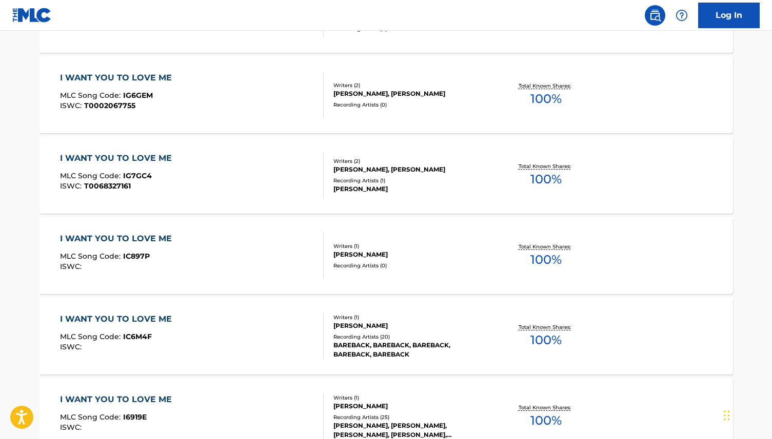
scroll to position [1180, 0]
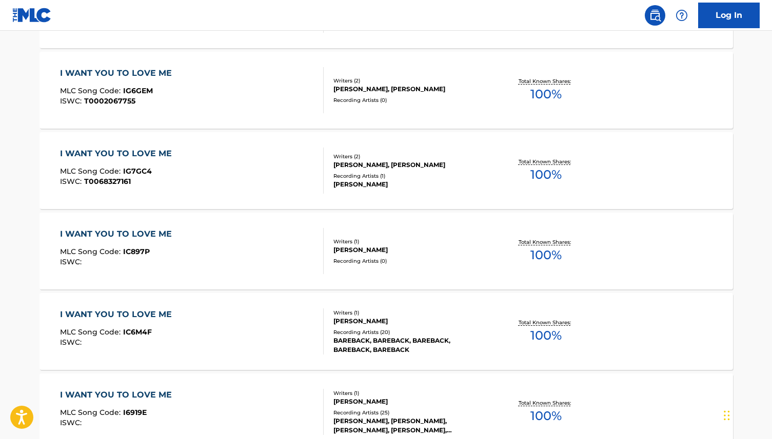
click at [153, 316] on div "I WANT YOU TO LOVE ME" at bounding box center [118, 315] width 117 height 12
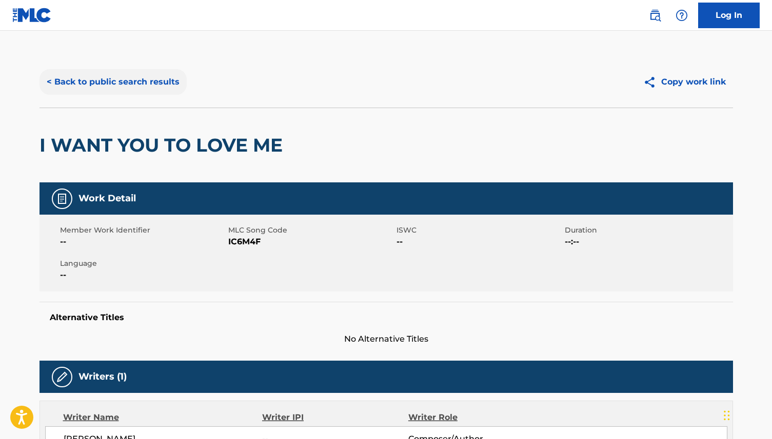
click at [83, 83] on button "< Back to public search results" at bounding box center [112, 82] width 147 height 26
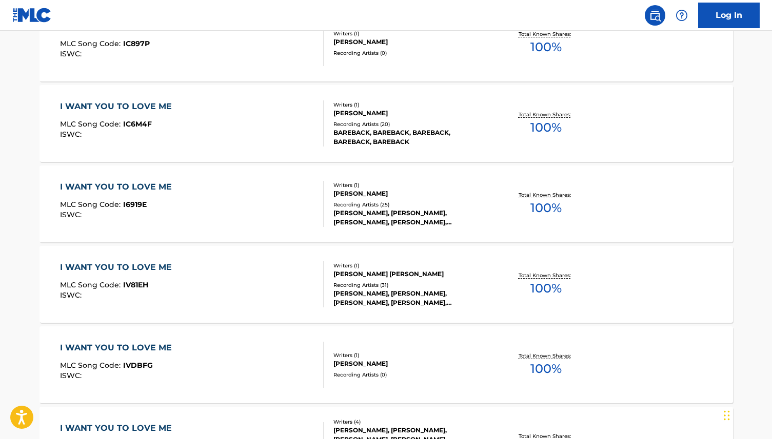
scroll to position [1389, 0]
click at [166, 271] on div "I WANT YOU TO LOVE ME" at bounding box center [118, 267] width 117 height 12
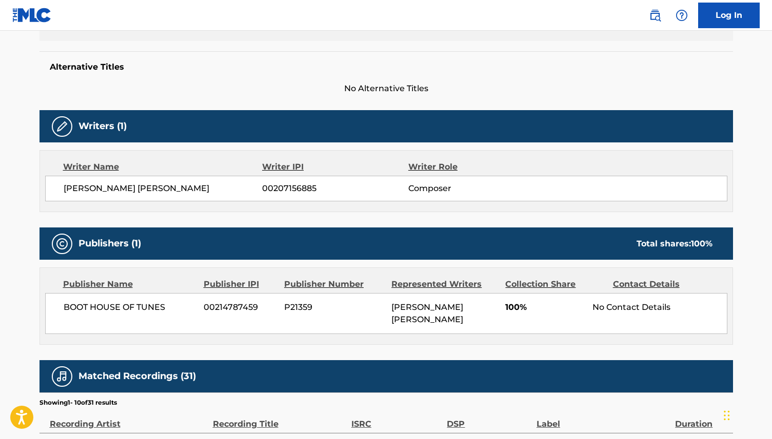
scroll to position [249, 0]
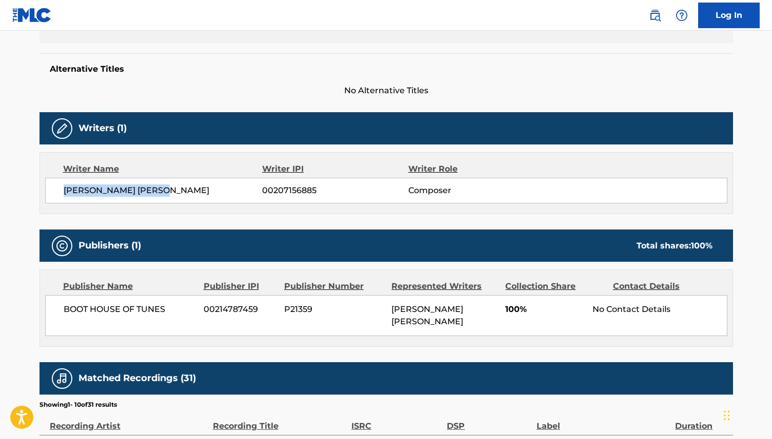
drag, startPoint x: 180, startPoint y: 192, endPoint x: 62, endPoint y: 192, distance: 117.9
click at [62, 192] on div "[PERSON_NAME] [PERSON_NAME] 00207156885 Composer" at bounding box center [386, 191] width 682 height 26
copy span "[PERSON_NAME] [PERSON_NAME]"
drag, startPoint x: 167, startPoint y: 309, endPoint x: 55, endPoint y: 309, distance: 112.3
click at [55, 309] on div "BOOT HOUSE OF TUNES 00214787459 P21359 [PERSON_NAME] [PERSON_NAME] 100% No Cont…" at bounding box center [386, 315] width 682 height 41
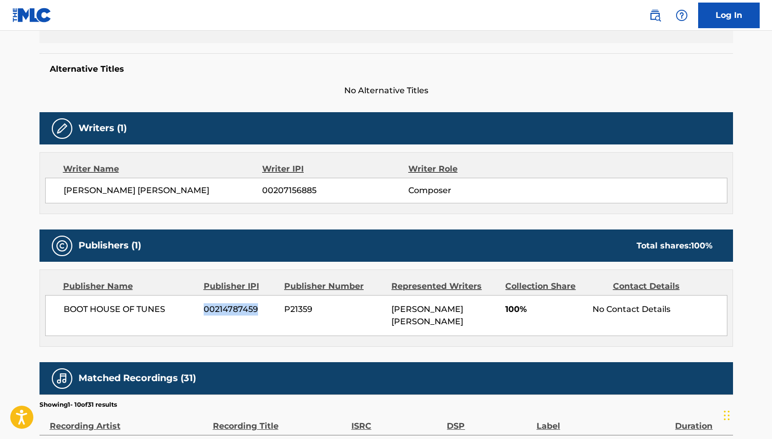
drag, startPoint x: 261, startPoint y: 306, endPoint x: 199, endPoint y: 306, distance: 61.5
click at [199, 306] on div "BOOT HOUSE OF TUNES 00214787459 P21359 [PERSON_NAME] [PERSON_NAME] 100% No Cont…" at bounding box center [386, 315] width 682 height 41
drag, startPoint x: 322, startPoint y: 311, endPoint x: 282, endPoint y: 313, distance: 40.0
click at [282, 313] on div "BOOT HOUSE OF TUNES 00214787459 P21359 [PERSON_NAME] [PERSON_NAME] 100% No Cont…" at bounding box center [386, 315] width 682 height 41
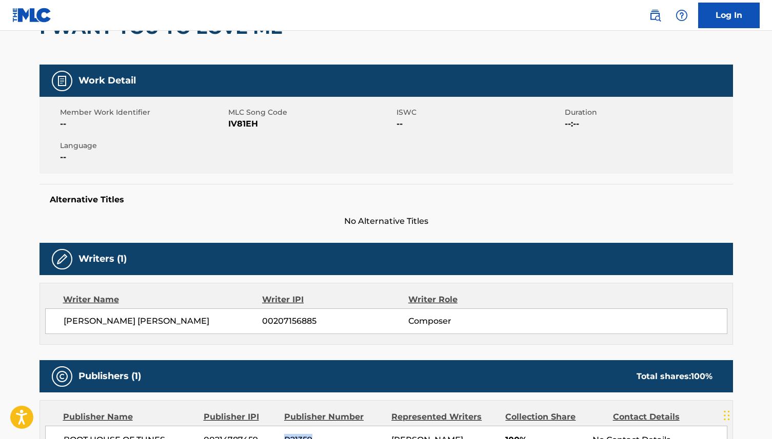
scroll to position [0, 0]
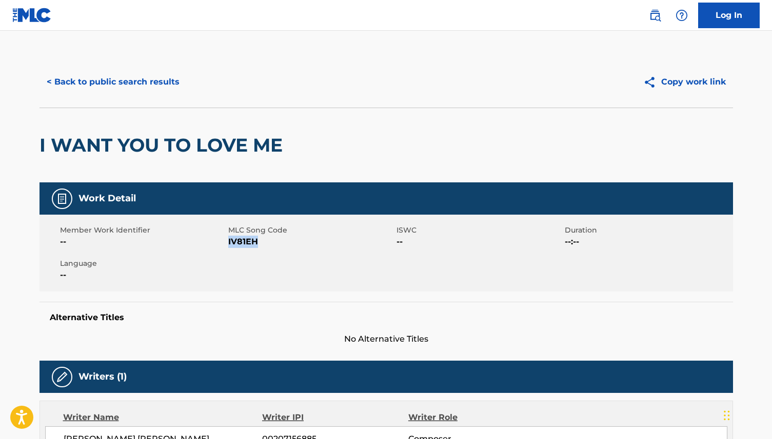
drag, startPoint x: 264, startPoint y: 244, endPoint x: 228, endPoint y: 247, distance: 36.0
click at [228, 247] on span "IV81EH" at bounding box center [311, 242] width 166 height 12
